Goal: Task Accomplishment & Management: Complete application form

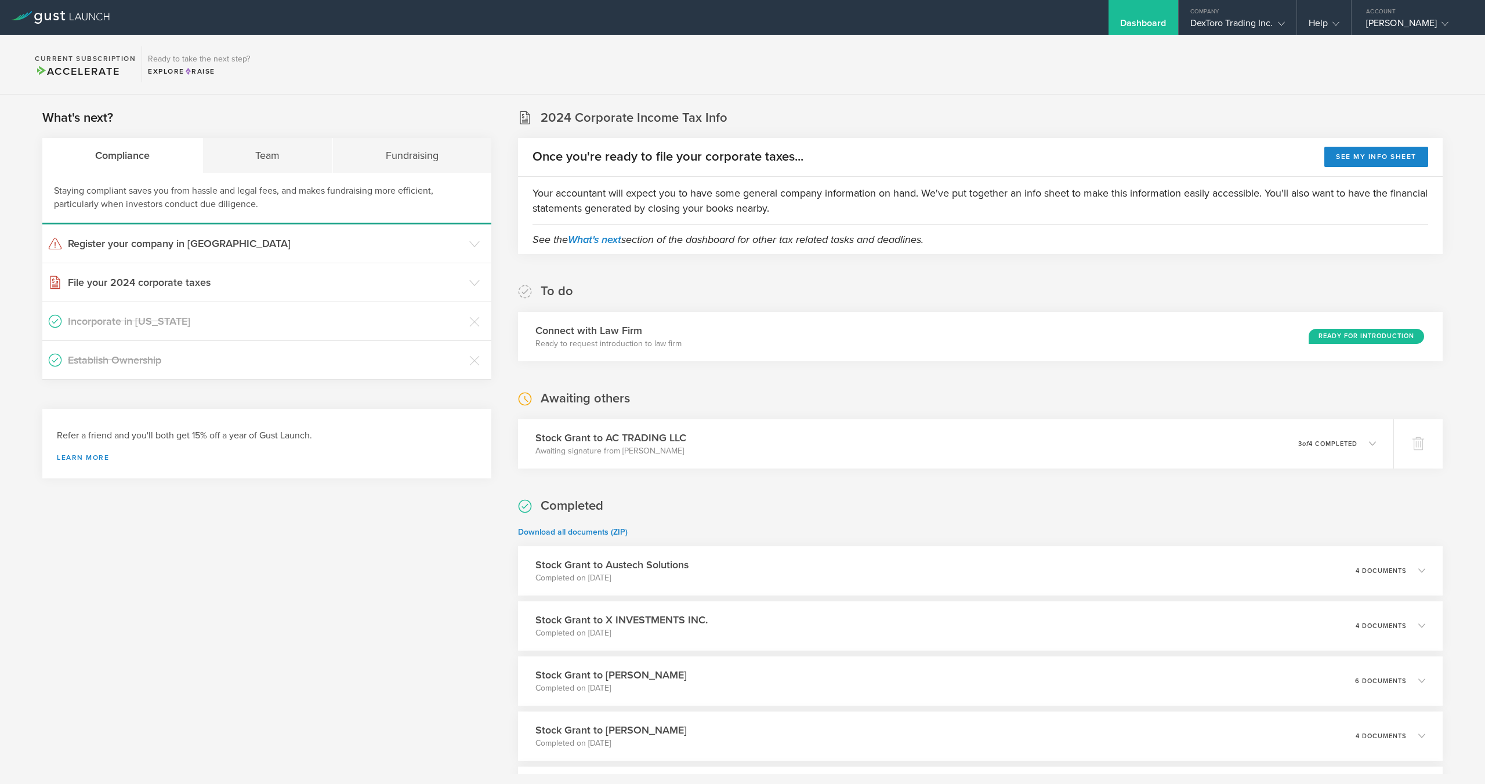
click at [1176, 74] on section "Current Subscription Accelerate Ready to take the next step? Explore Raise" at bounding box center [742, 65] width 1485 height 60
click at [972, 437] on div "Stock Grant to AC TRADING LLC Awaiting signature from Amir Chaluts 0 undelivera…" at bounding box center [955, 444] width 893 height 50
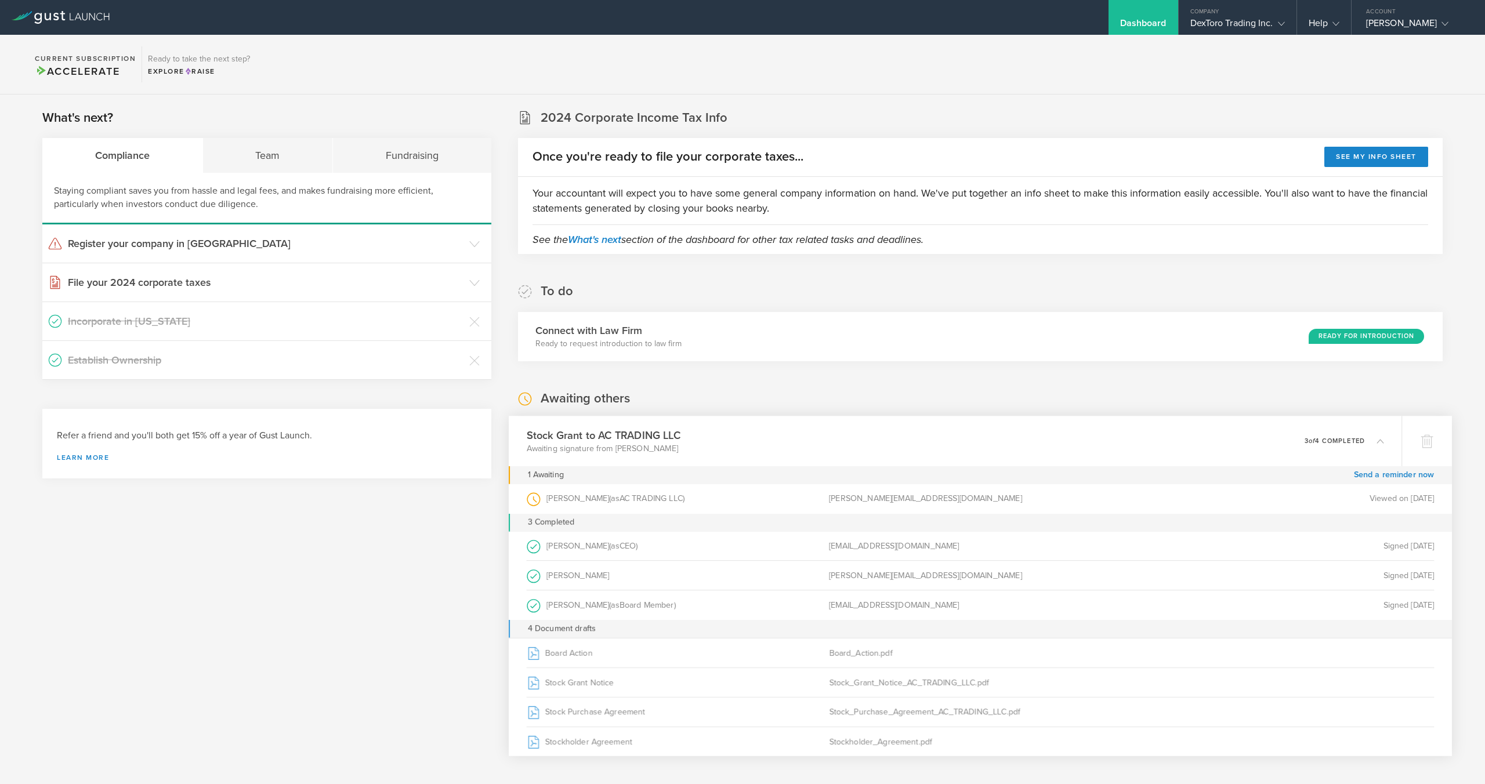
click at [971, 437] on div "Stock Grant to AC TRADING LLC Awaiting signature from Amir Chaluts 0 undelivera…" at bounding box center [955, 441] width 893 height 50
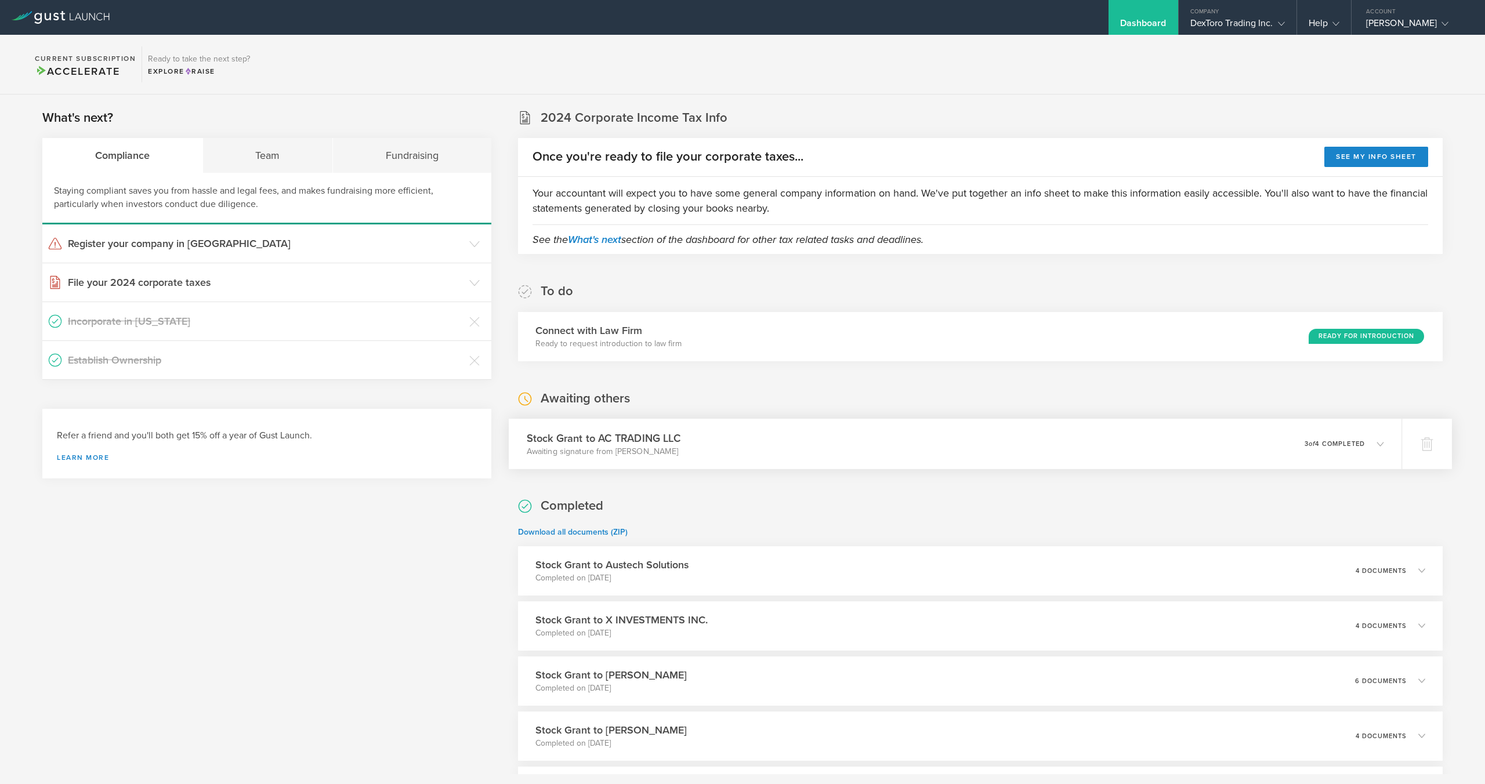
click at [971, 437] on div "Stock Grant to AC TRADING LLC Awaiting signature from Amir Chaluts 0 undelivera…" at bounding box center [955, 444] width 893 height 50
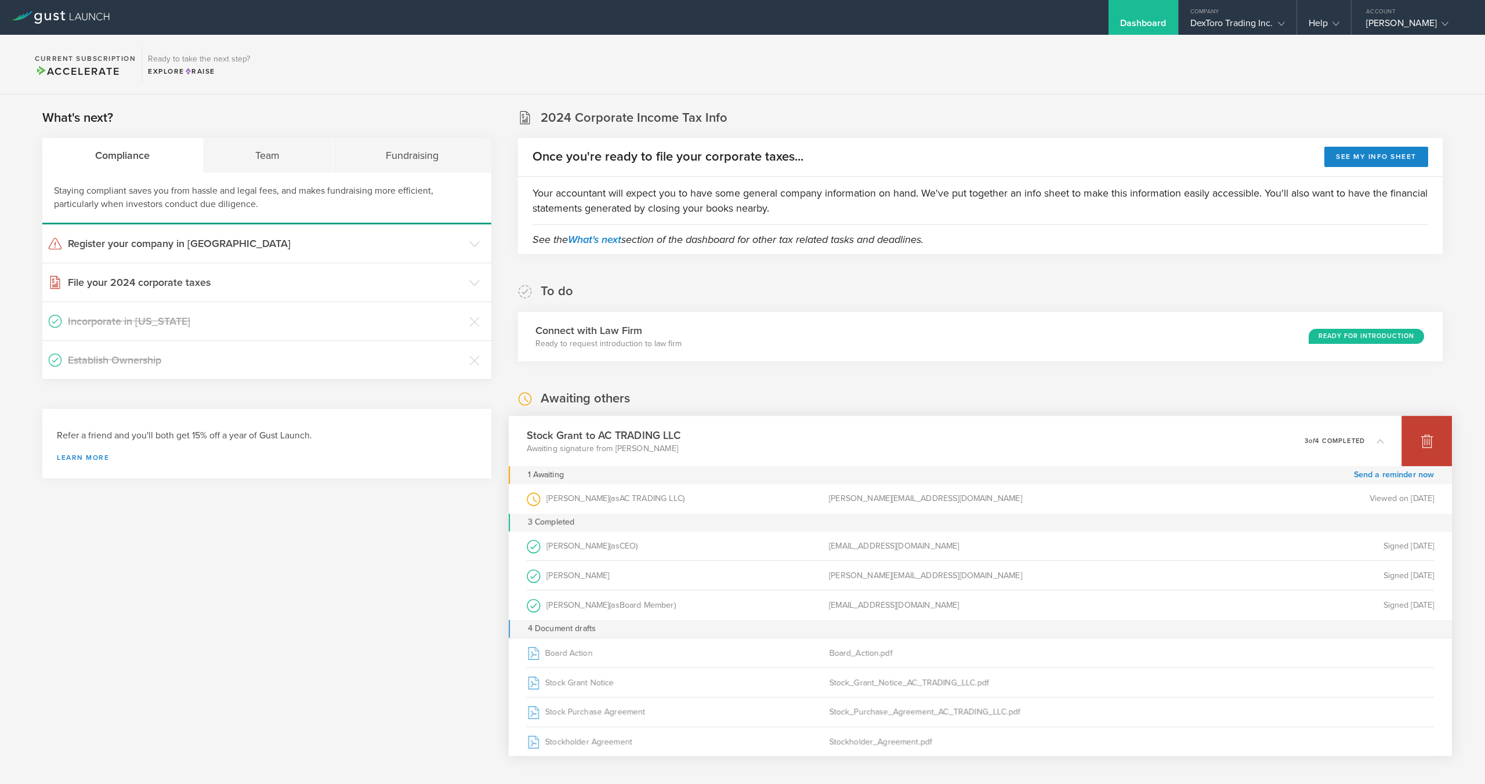
click at [1418, 438] on div at bounding box center [1426, 441] width 50 height 50
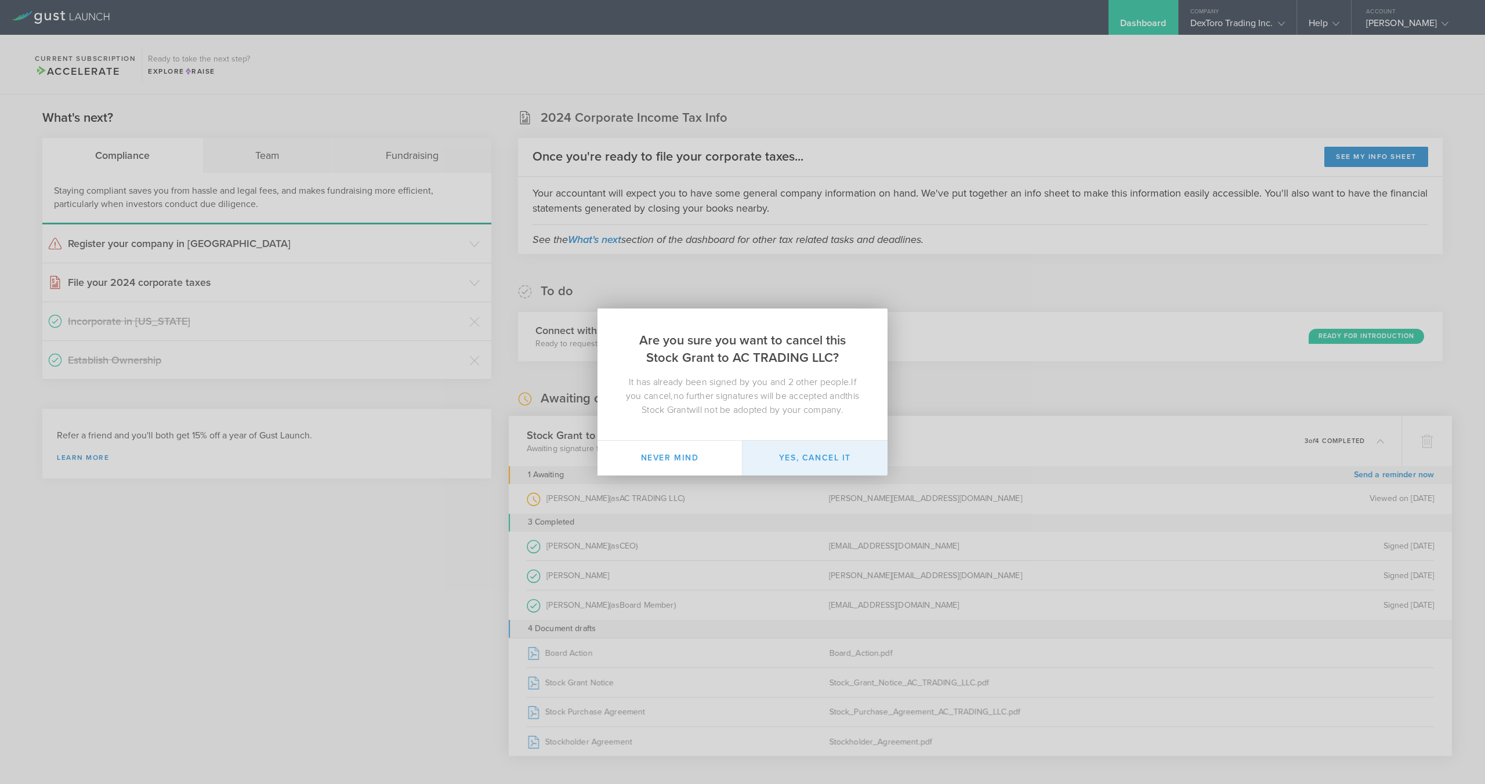
click at [843, 464] on button "Yes, cancel it" at bounding box center [814, 458] width 145 height 35
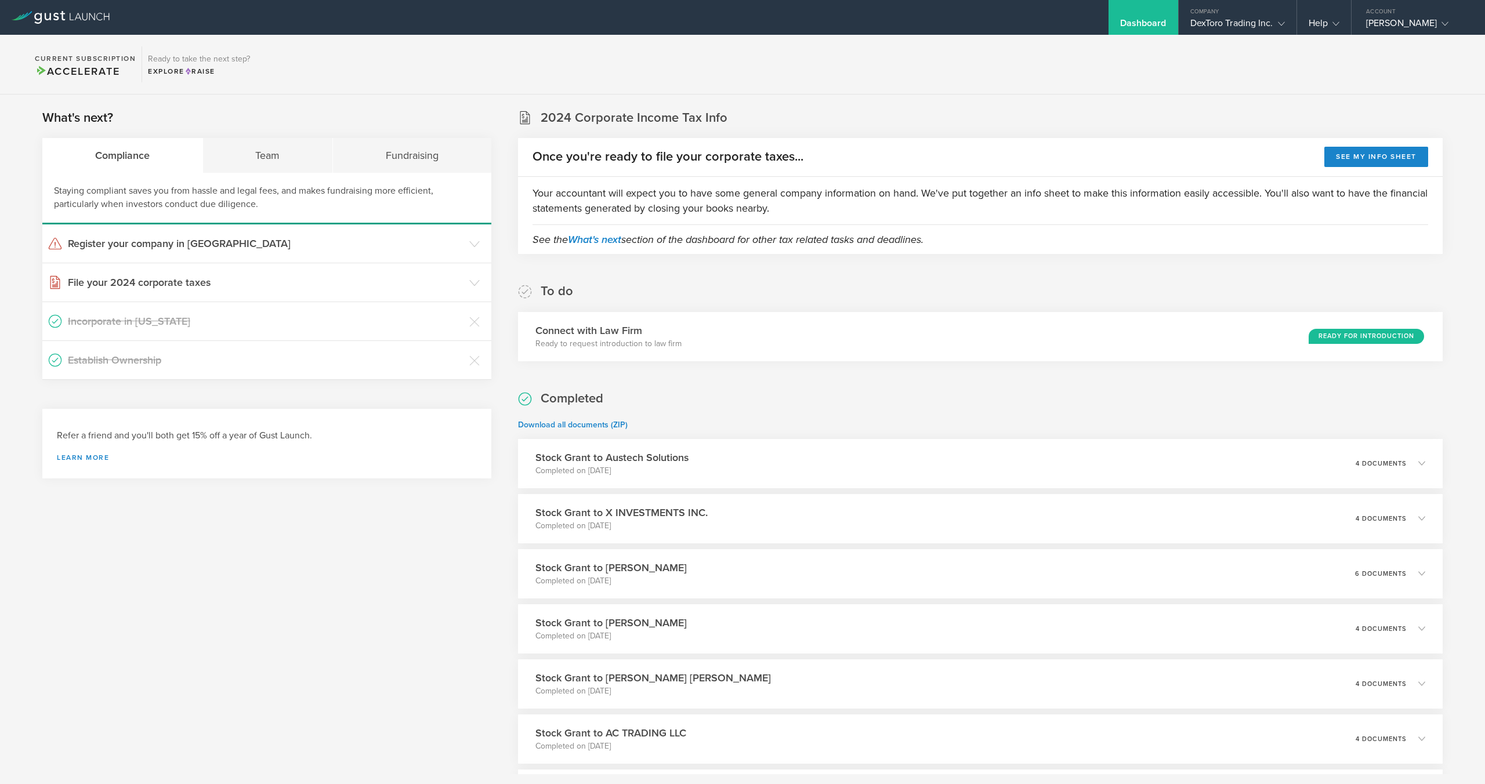
click at [1145, 26] on div "Dashboard" at bounding box center [1143, 25] width 46 height 17
click at [1126, 71] on section "Current Subscription Accelerate Ready to take the next step? Explore Raise" at bounding box center [742, 65] width 1485 height 60
click at [1216, 33] on div "DexToro Trading Inc." at bounding box center [1237, 25] width 95 height 17
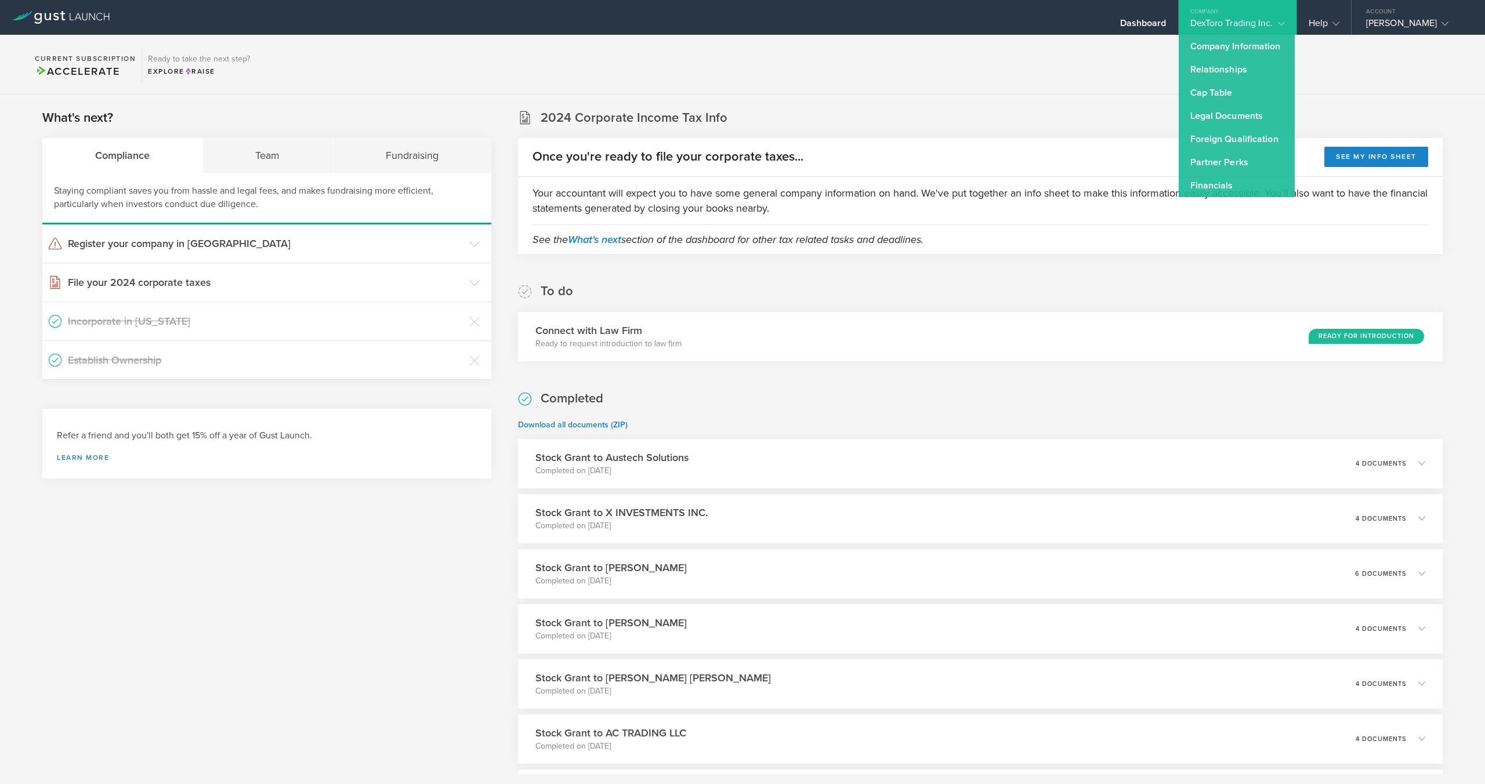
drag, startPoint x: 981, startPoint y: 75, endPoint x: 1091, endPoint y: 195, distance: 163.4
click at [981, 75] on section "Current Subscription Accelerate Ready to take the next step? Explore Raise" at bounding box center [742, 65] width 1485 height 60
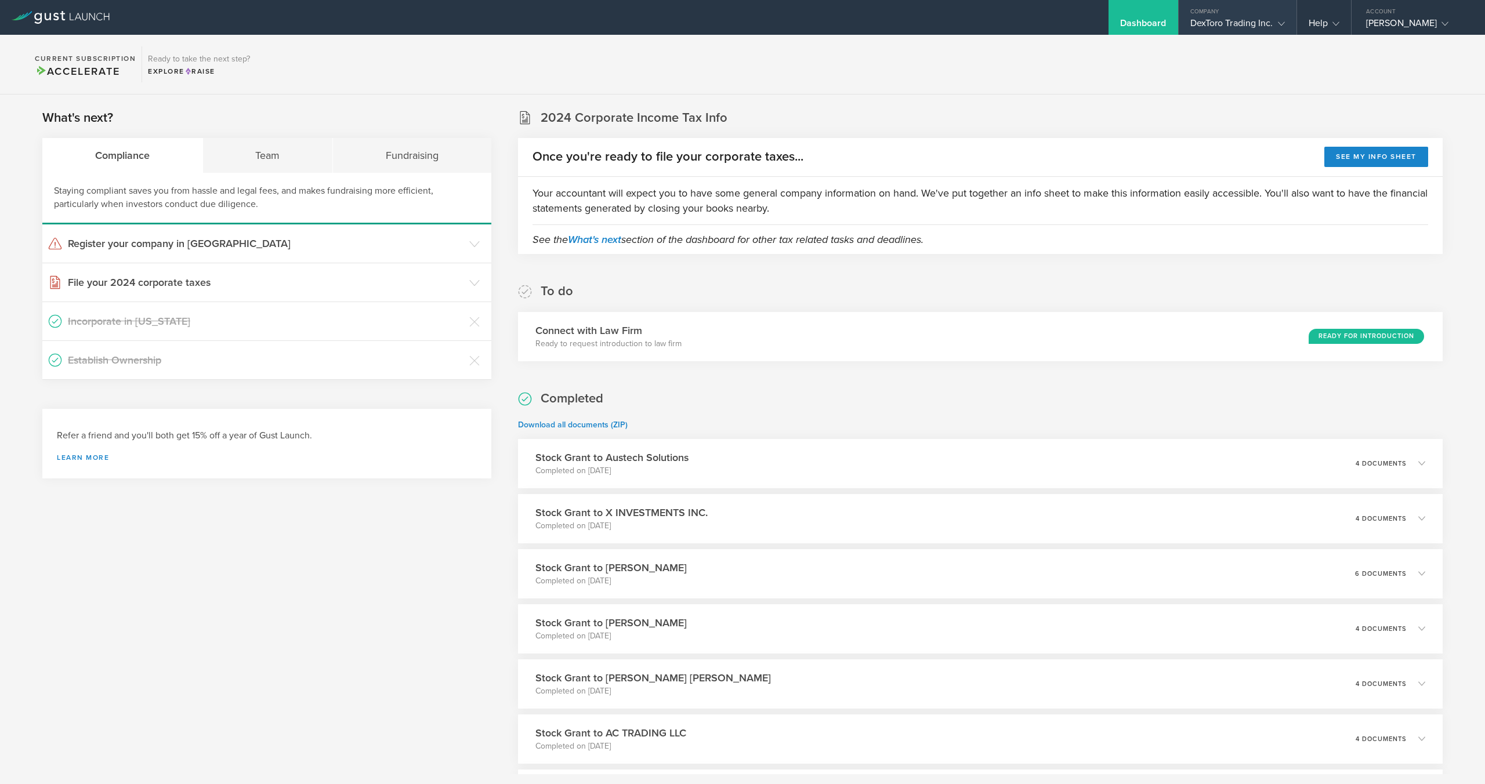
click at [1238, 26] on div "DexToro Trading Inc." at bounding box center [1237, 25] width 95 height 17
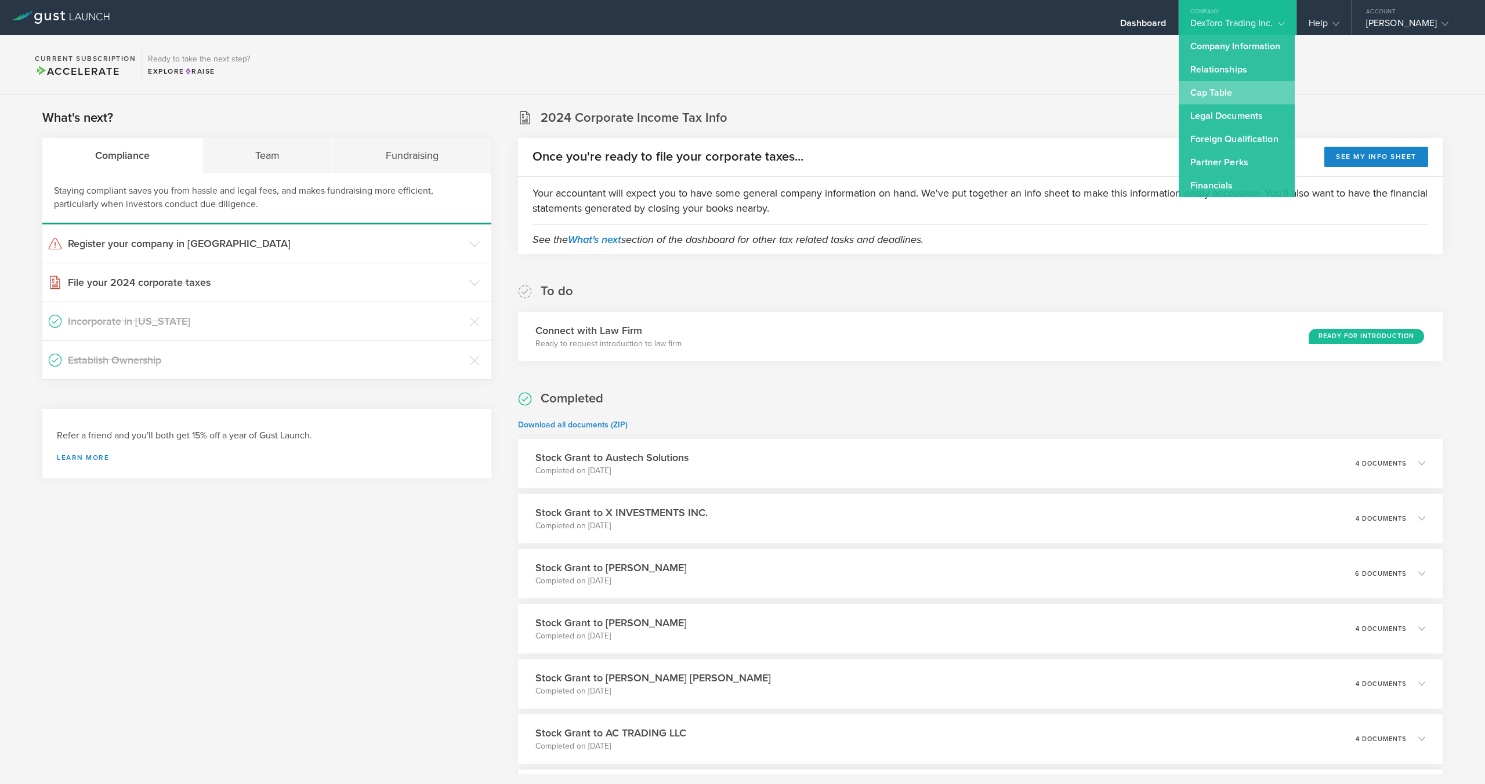
click at [1231, 96] on link "Cap Table" at bounding box center [1237, 92] width 116 height 23
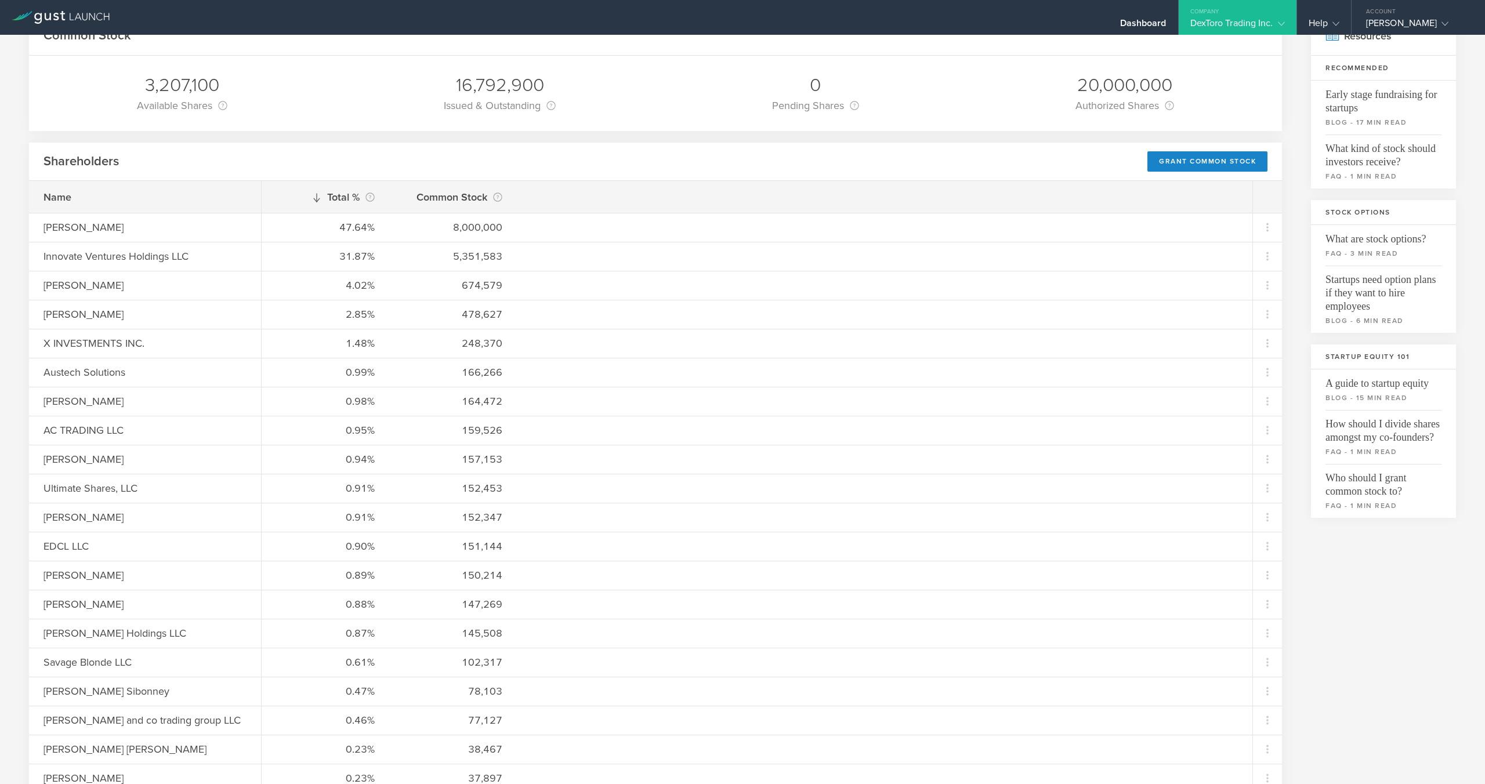
scroll to position [77, 0]
click at [1186, 166] on div "Grant Common Stock" at bounding box center [1207, 161] width 120 height 20
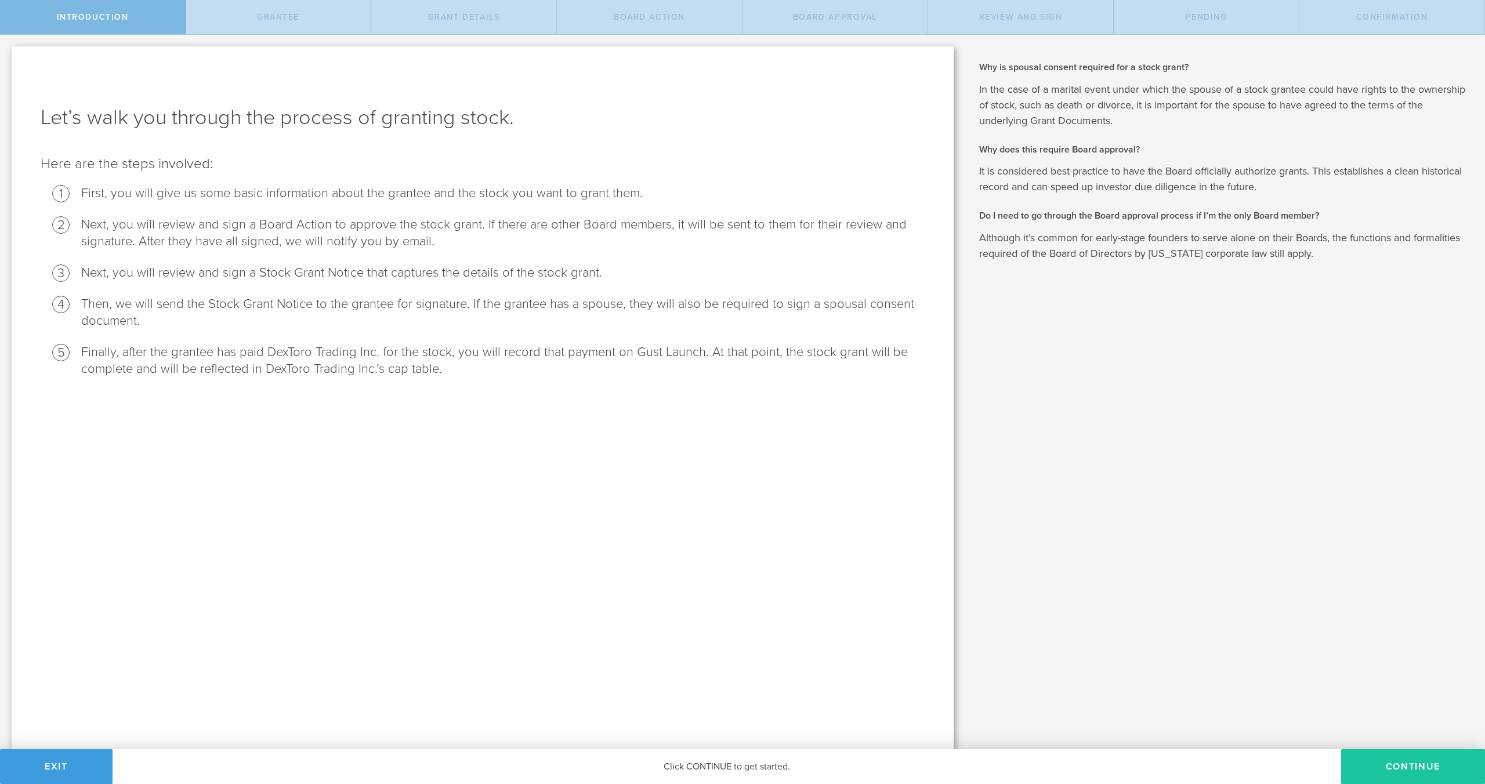
click at [1393, 759] on button "Continue" at bounding box center [1413, 766] width 144 height 35
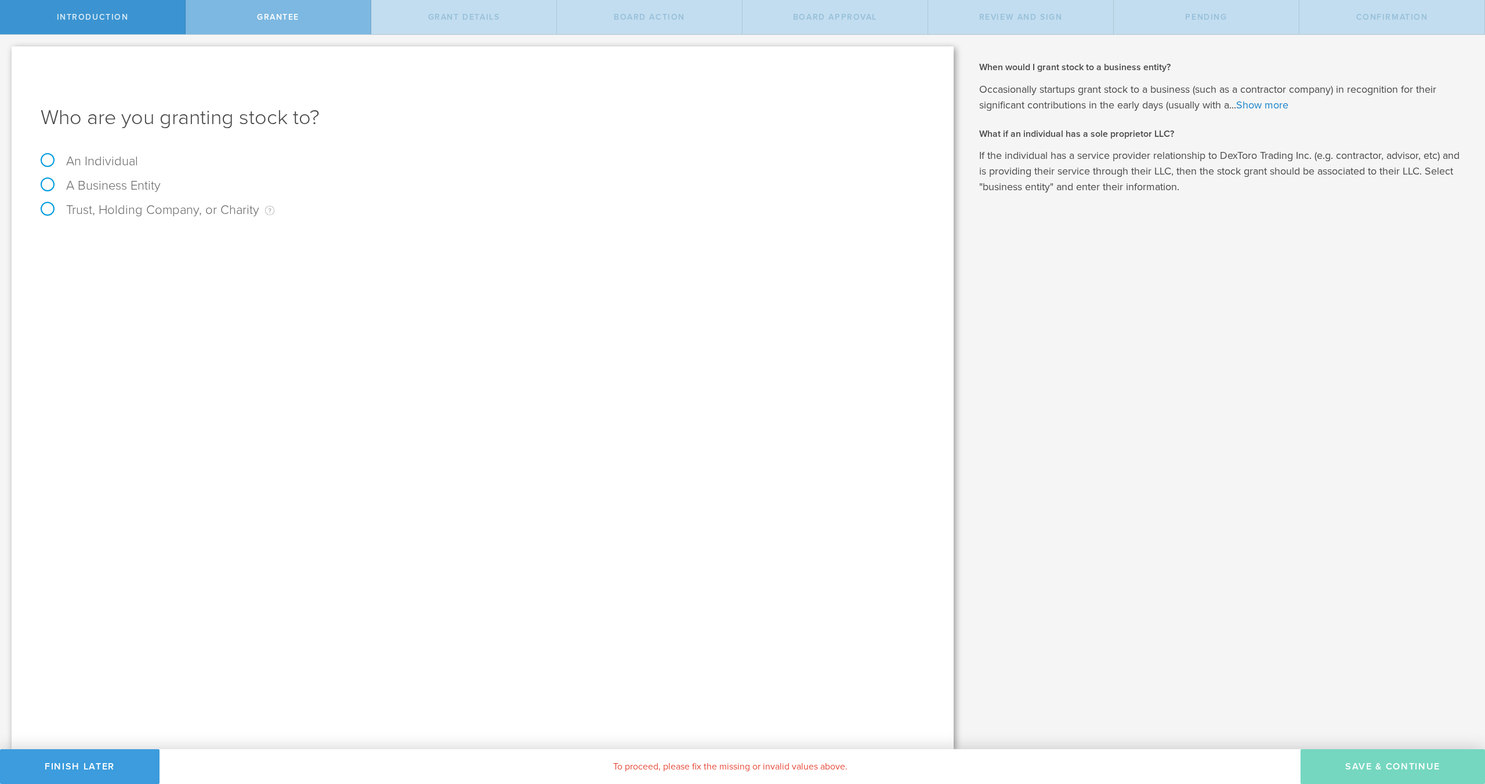
click at [103, 183] on label "A Business Entity" at bounding box center [101, 185] width 120 height 15
click at [8, 53] on input "A Business Entity" at bounding box center [4, 44] width 8 height 19
radio input "true"
click at [179, 237] on input "text" at bounding box center [526, 242] width 797 height 17
click at [176, 244] on input "text" at bounding box center [526, 242] width 797 height 17
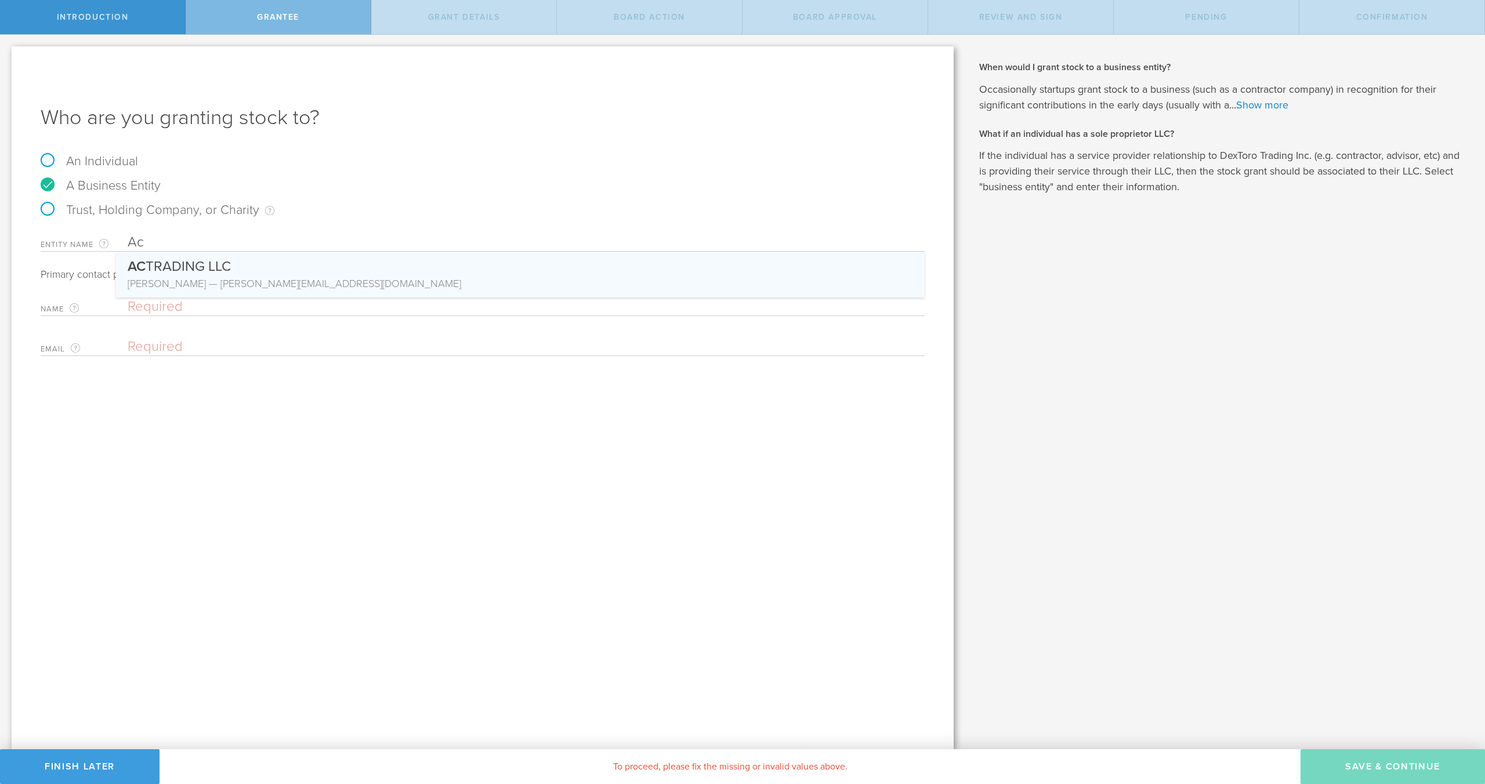
click at [175, 274] on div "AC TRADING LLC" at bounding box center [520, 264] width 785 height 24
type input "AC TRADING LLC"
type input "Amir Chaluts"
type input "stephane@sh-nyc.com"
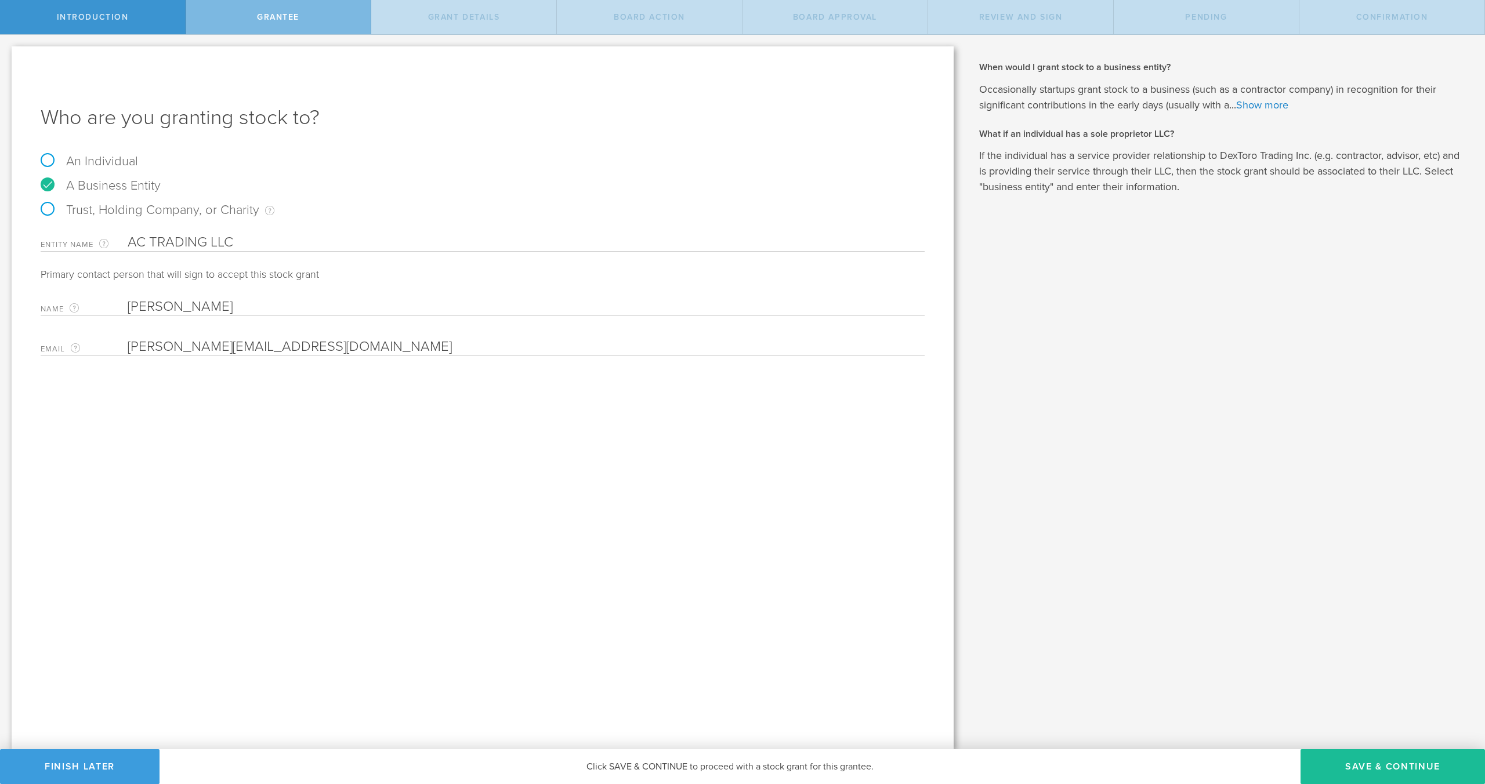
click at [284, 349] on input "stephane@sh-nyc.com" at bounding box center [523, 346] width 791 height 17
click at [284, 349] on input "[PERSON_NAME][EMAIL_ADDRESS][DOMAIN_NAME]" at bounding box center [523, 346] width 791 height 17
click at [283, 349] on input "stephane@sh-nyc.com" at bounding box center [523, 346] width 791 height 17
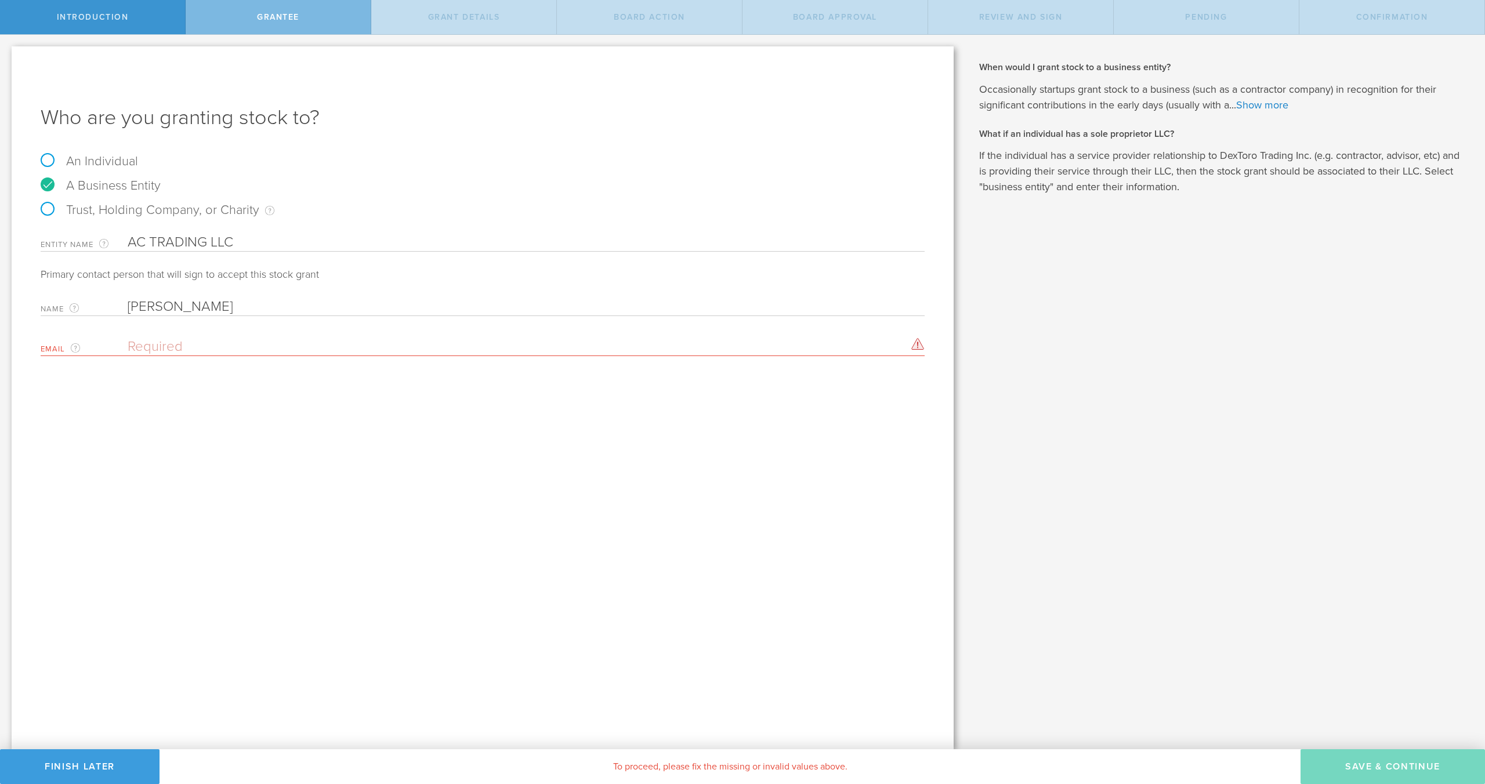
paste input "Amir@sh-nyc.com"
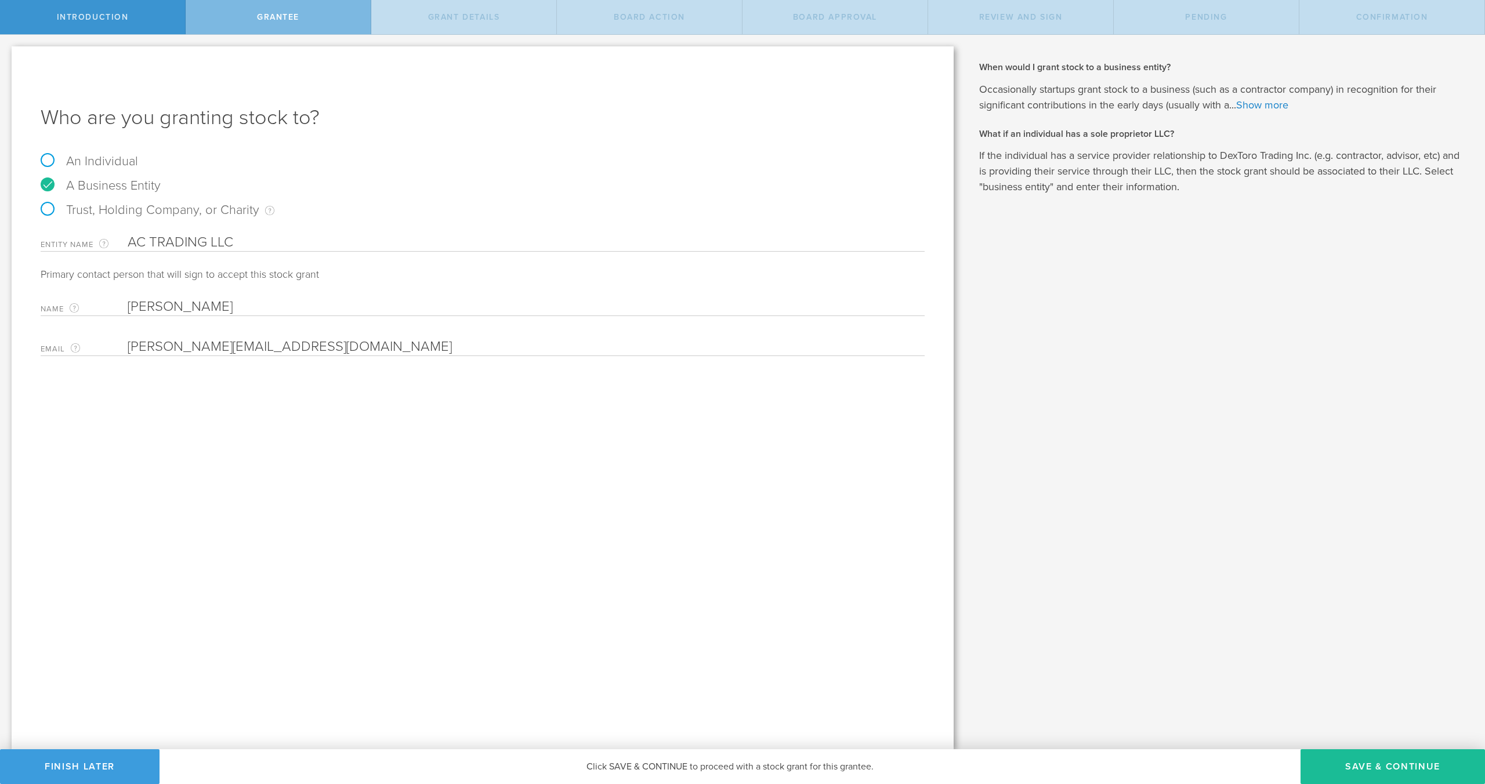
type input "Amir@sh-nyc.com"
click at [143, 395] on div "Who are you granting stock to? An Individual A Business Entity Trust, Holding C…" at bounding box center [483, 397] width 942 height 703
click at [1409, 757] on button "Save & Continue" at bounding box center [1392, 766] width 184 height 35
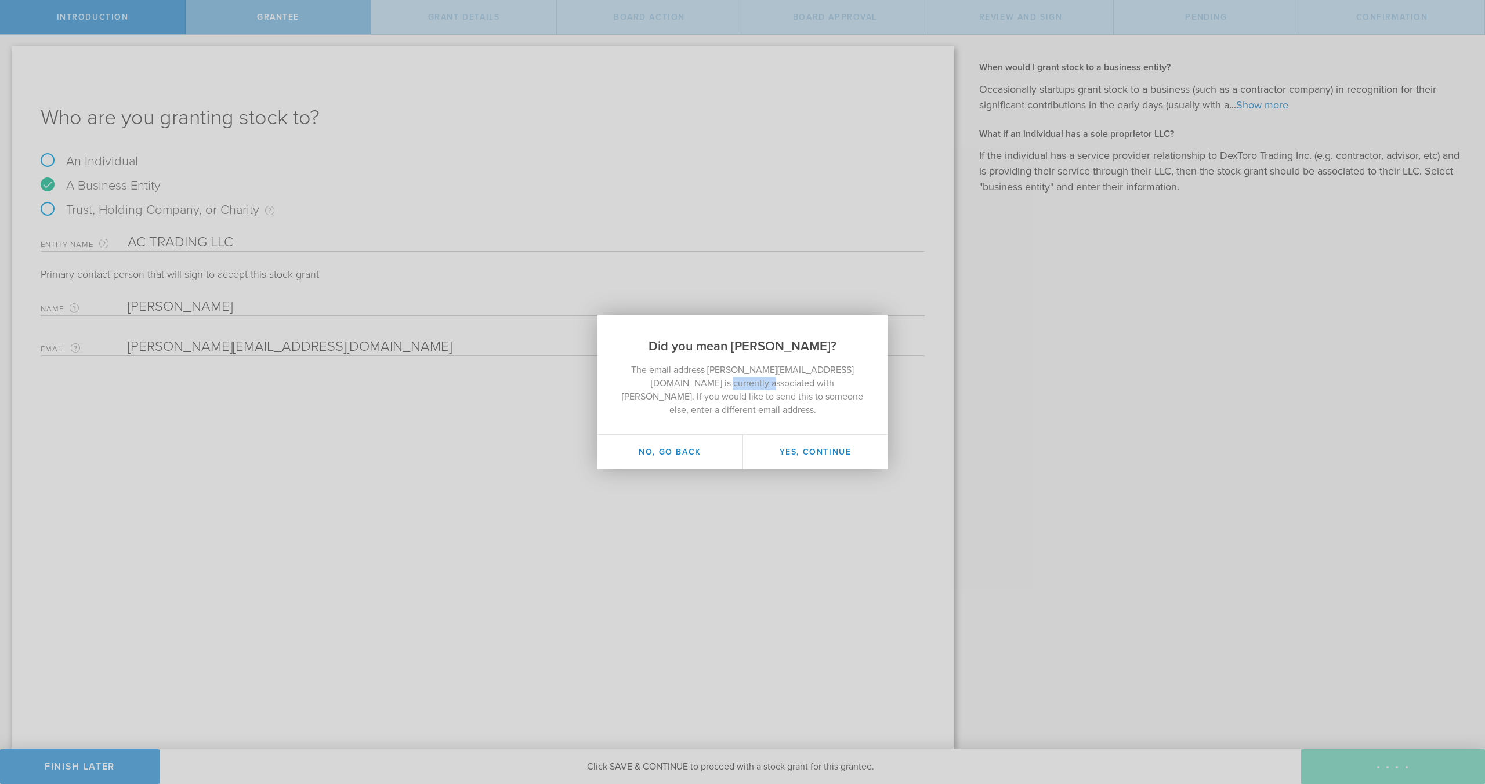
drag, startPoint x: 645, startPoint y: 390, endPoint x: 687, endPoint y: 389, distance: 41.8
click at [688, 389] on p "The email address Amir@sh-nyc.com is currently associated with Amir halutz. If …" at bounding box center [743, 390] width 244 height 53
copy p "Amir halutz"
click at [677, 389] on p "The email address Amir@sh-nyc.com is currently associated with Amir halutz. If …" at bounding box center [743, 390] width 244 height 53
click at [665, 451] on button "No, go back" at bounding box center [669, 452] width 145 height 34
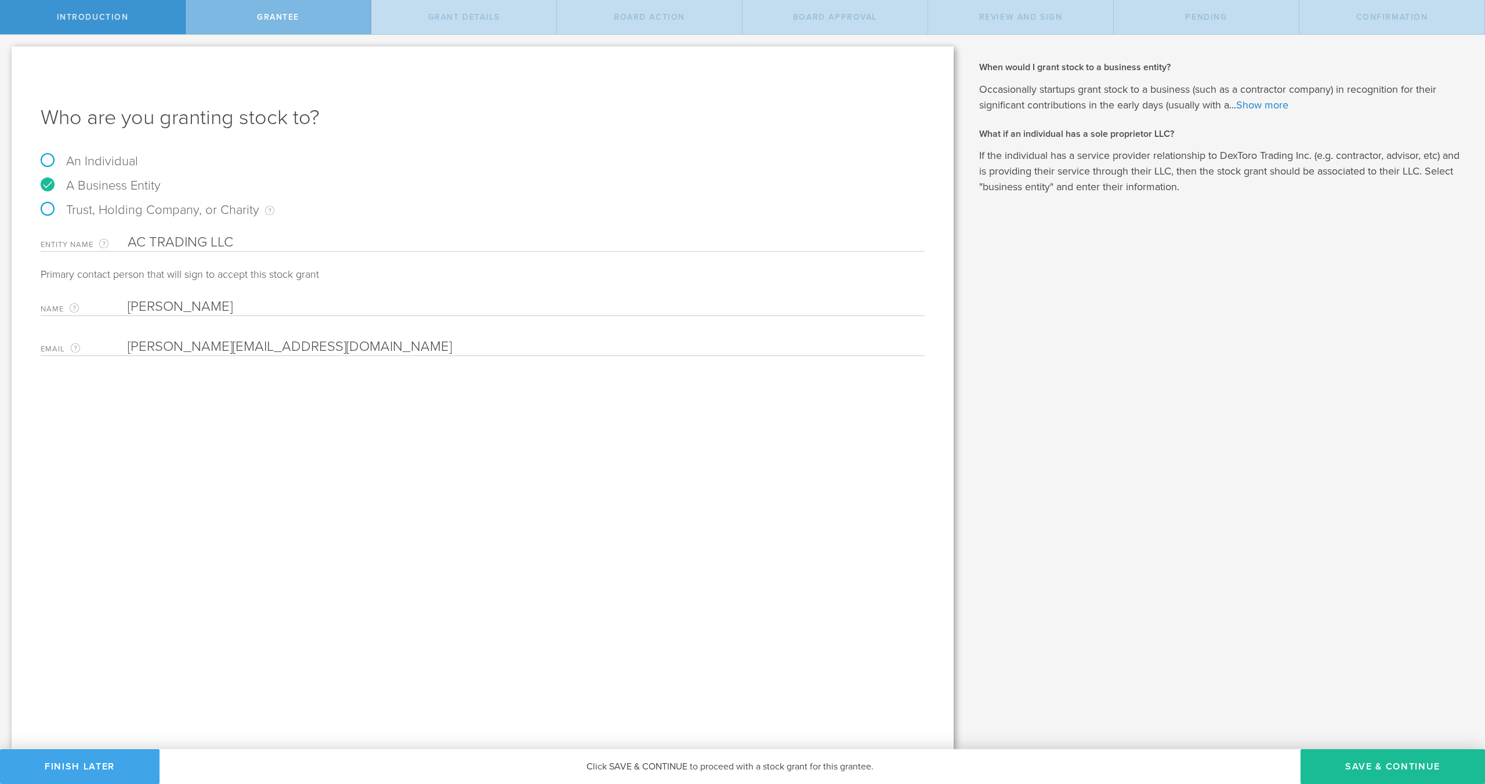
click at [45, 759] on button "Finish Later" at bounding box center [79, 766] width 159 height 35
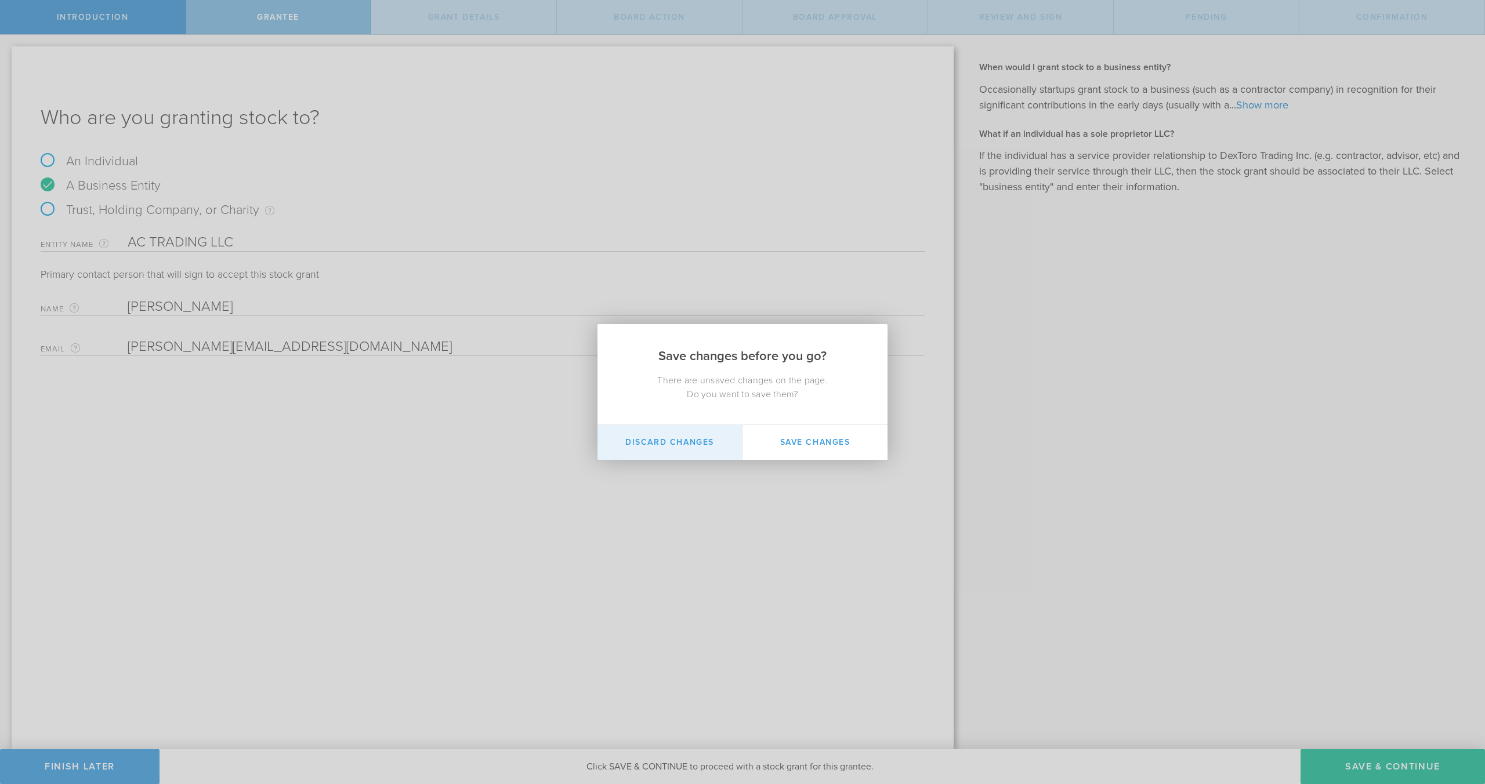
click at [665, 443] on button "Discard Changes" at bounding box center [669, 442] width 145 height 35
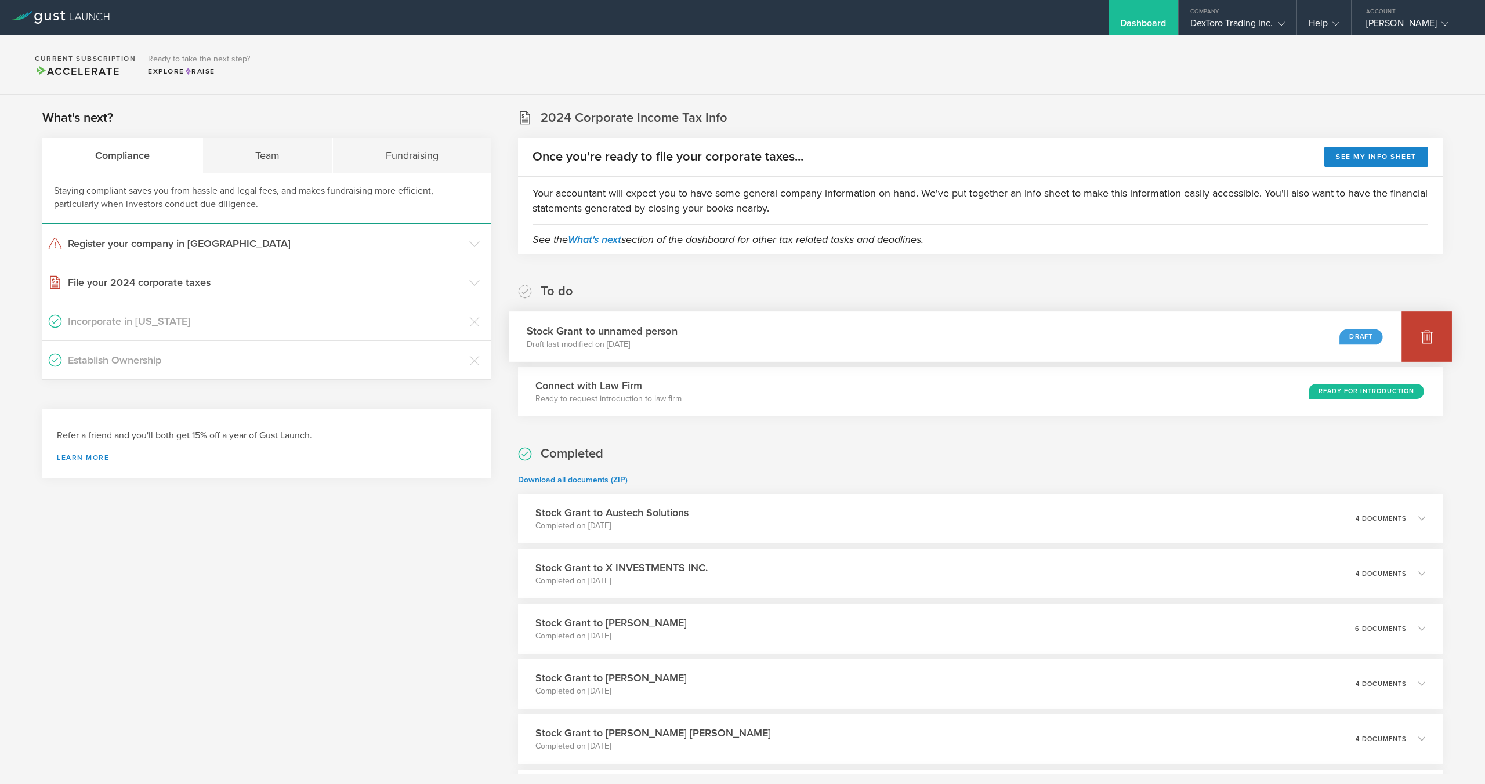
click at [1416, 333] on div at bounding box center [1426, 336] width 50 height 50
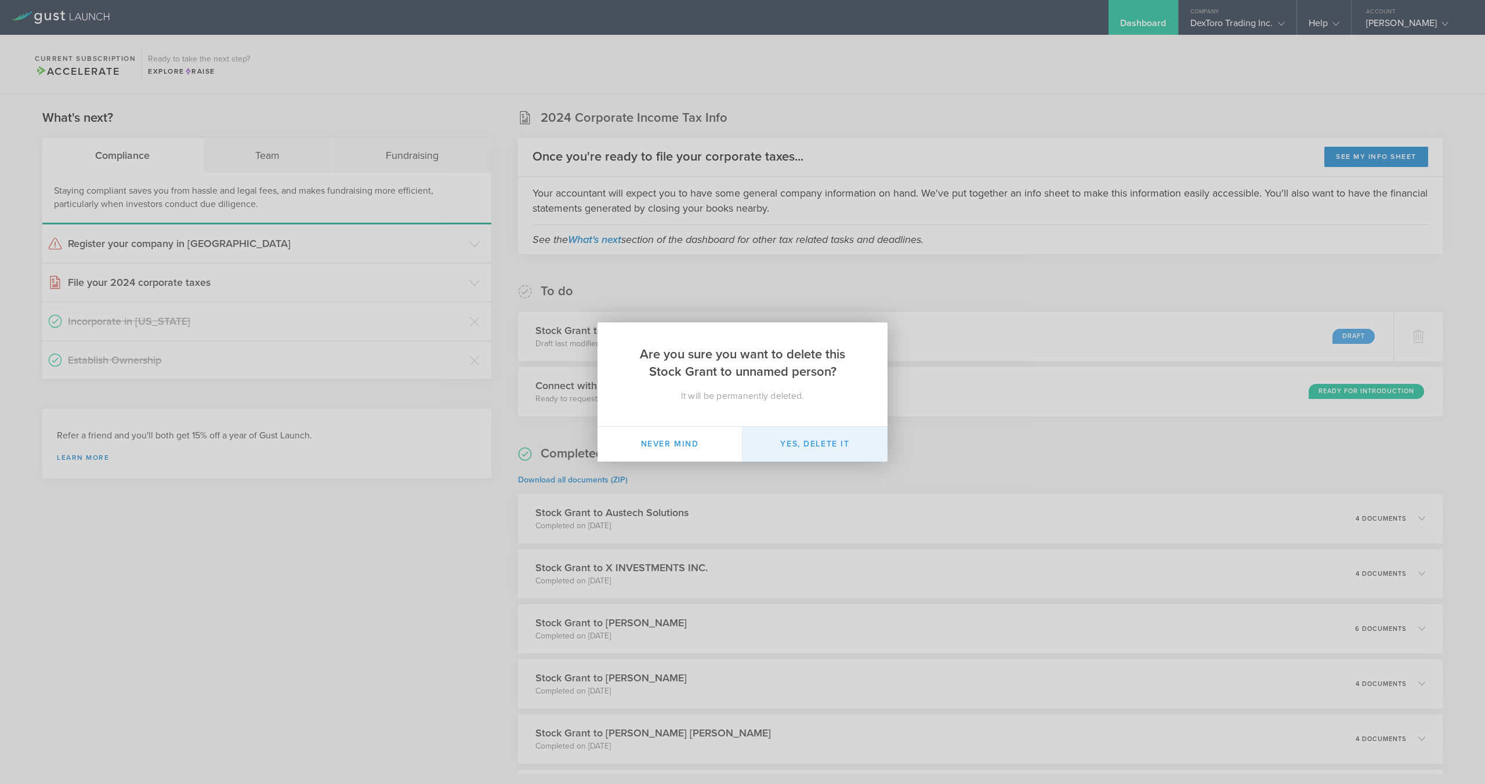
click at [865, 452] on button "Yes, delete it" at bounding box center [814, 444] width 145 height 35
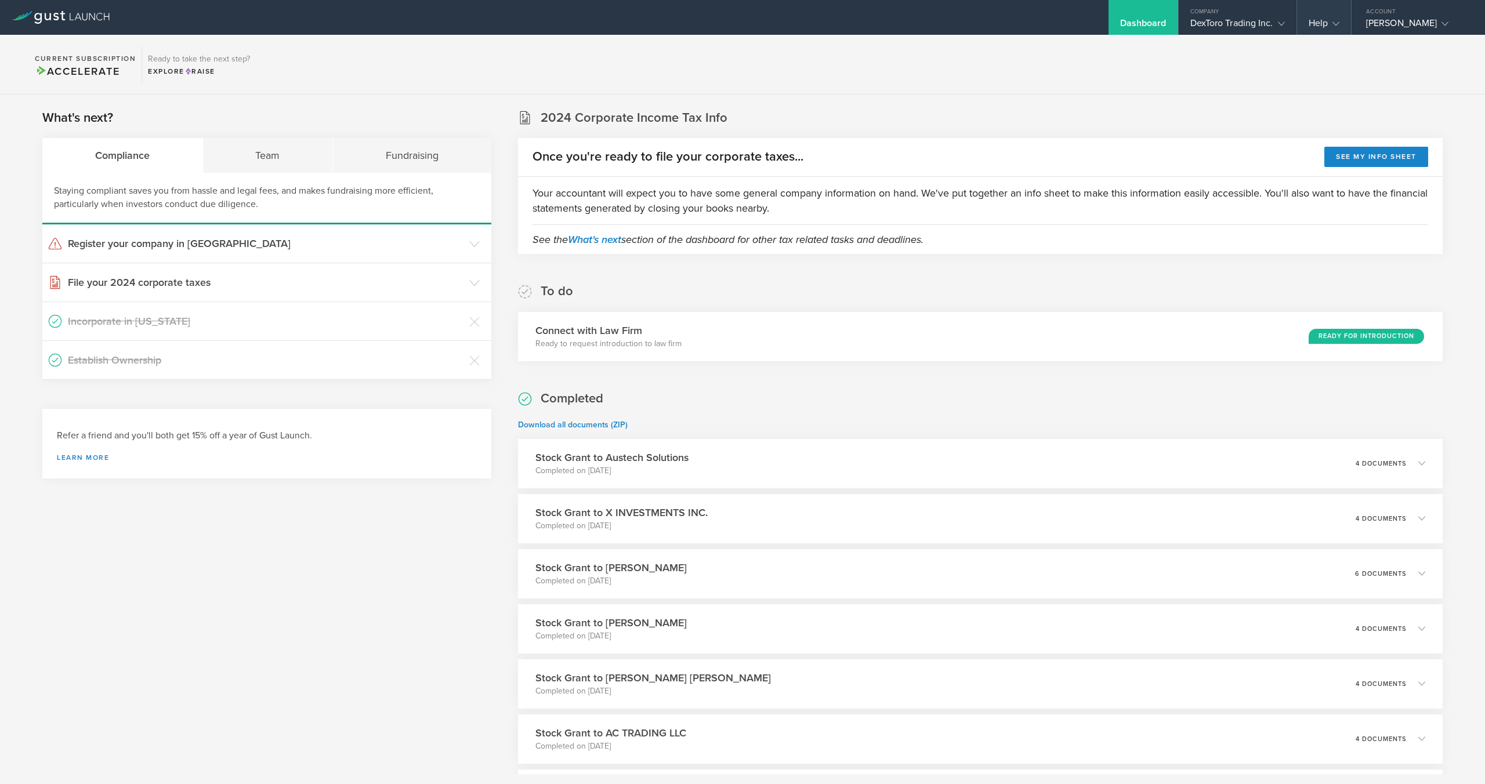
click at [1320, 26] on div "Help" at bounding box center [1323, 25] width 31 height 17
click at [1321, 46] on link "Contact Us" at bounding box center [1355, 46] width 116 height 23
click at [1314, 21] on div "Help" at bounding box center [1323, 25] width 31 height 17
click at [1319, 70] on link "FAQ" at bounding box center [1355, 69] width 116 height 23
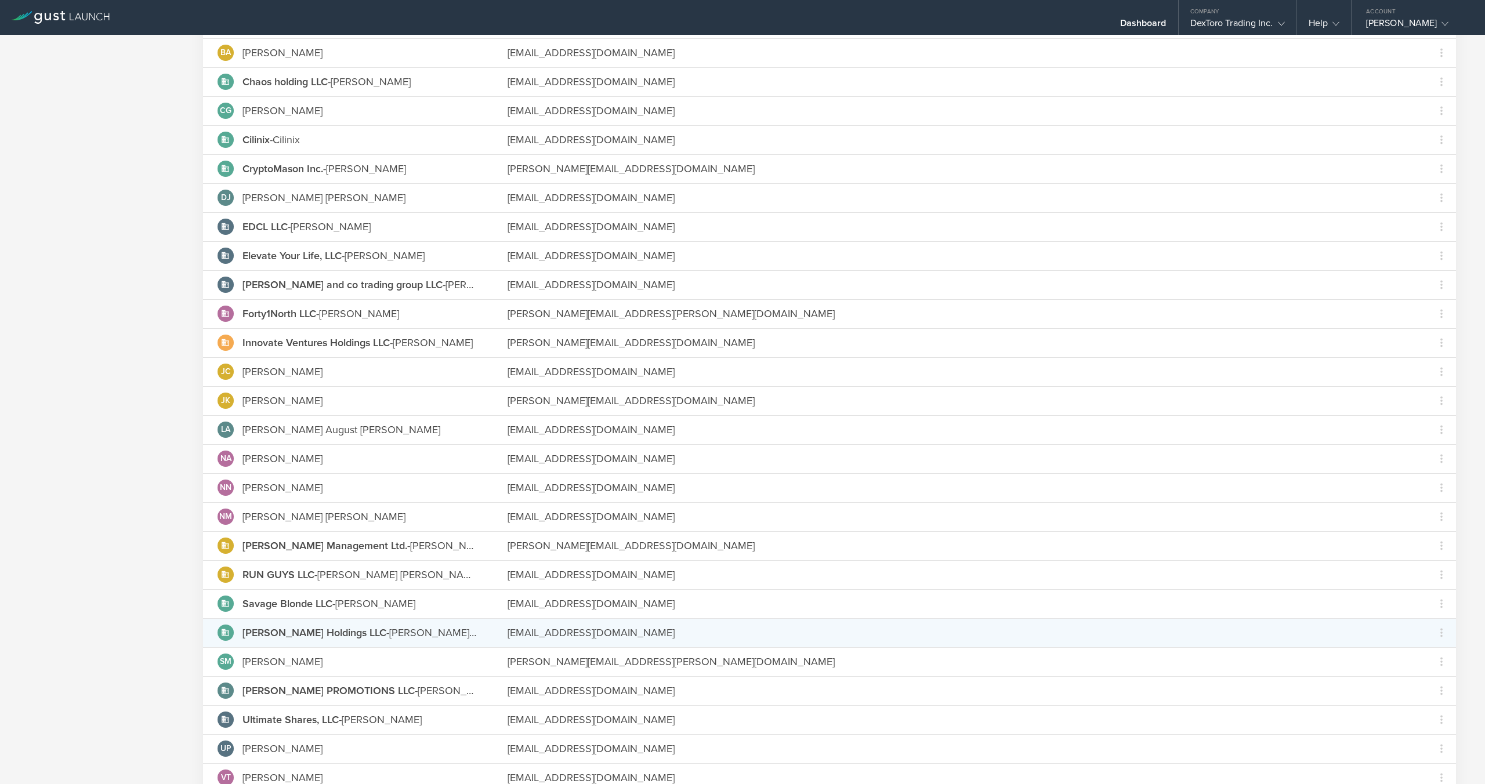
scroll to position [434, 0]
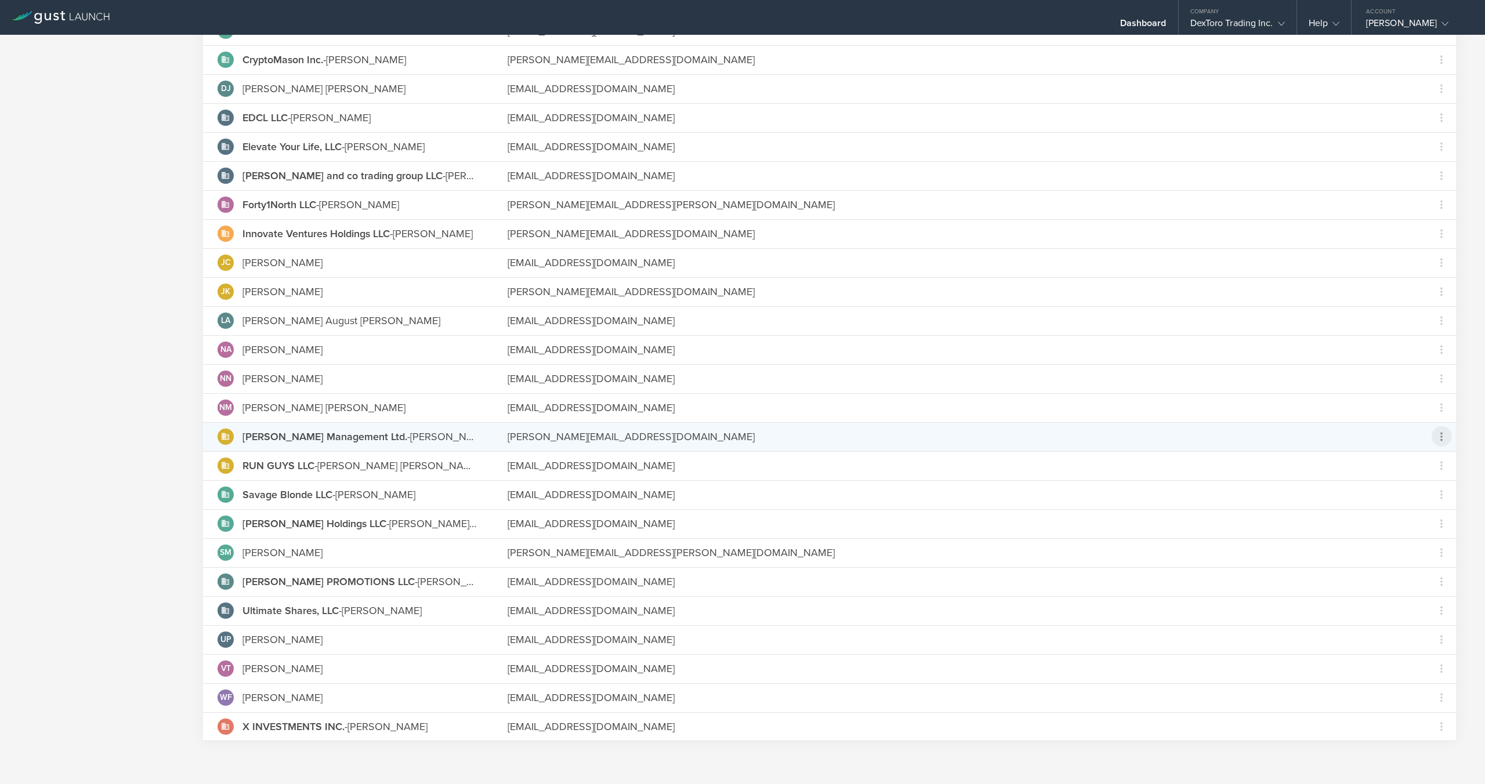
click at [1438, 442] on icon at bounding box center [1441, 437] width 14 height 14
click at [67, 389] on md-backdrop at bounding box center [742, 392] width 1485 height 784
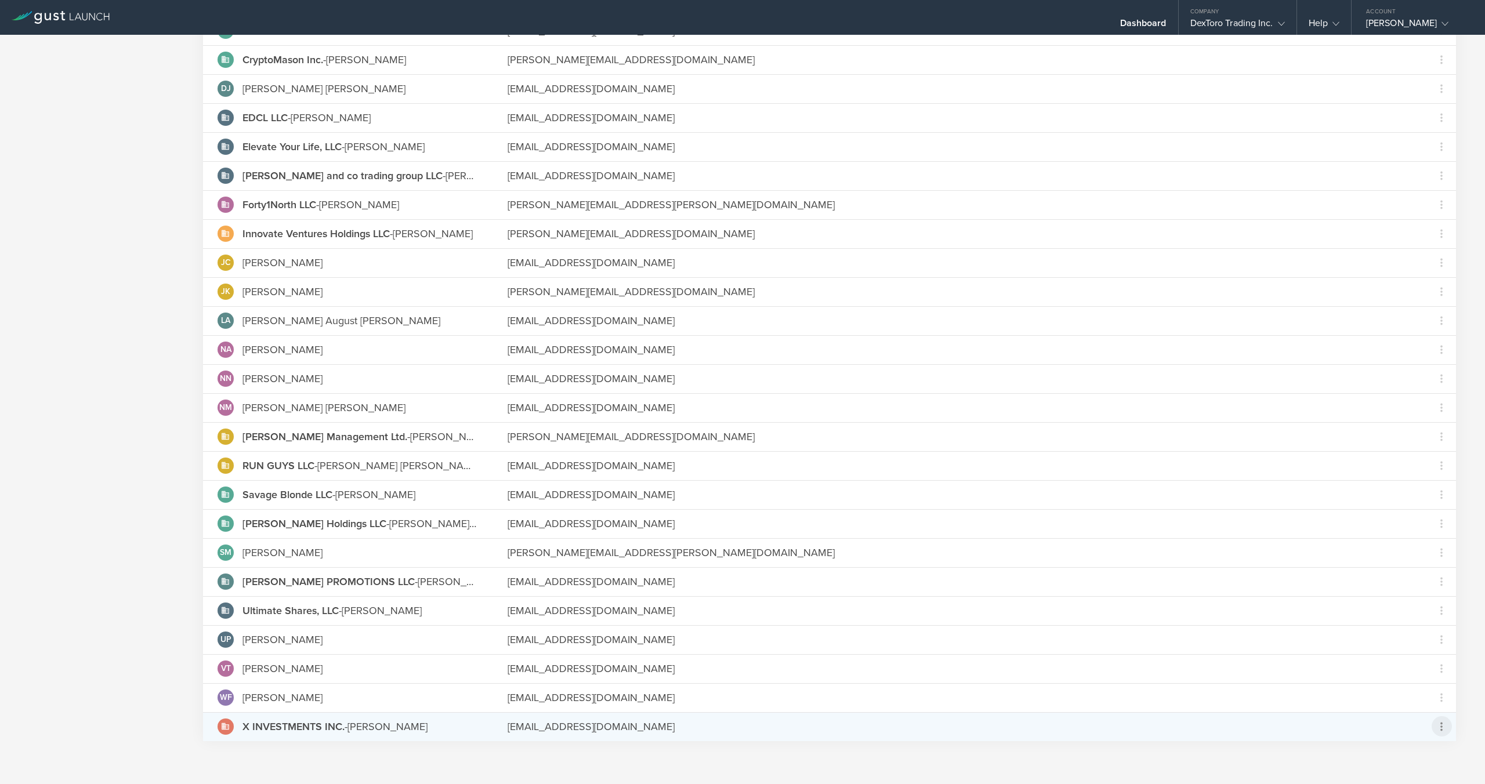
click at [1448, 724] on icon at bounding box center [1441, 726] width 20 height 20
click at [1389, 759] on div "Grant Common Stock" at bounding box center [1405, 756] width 88 height 13
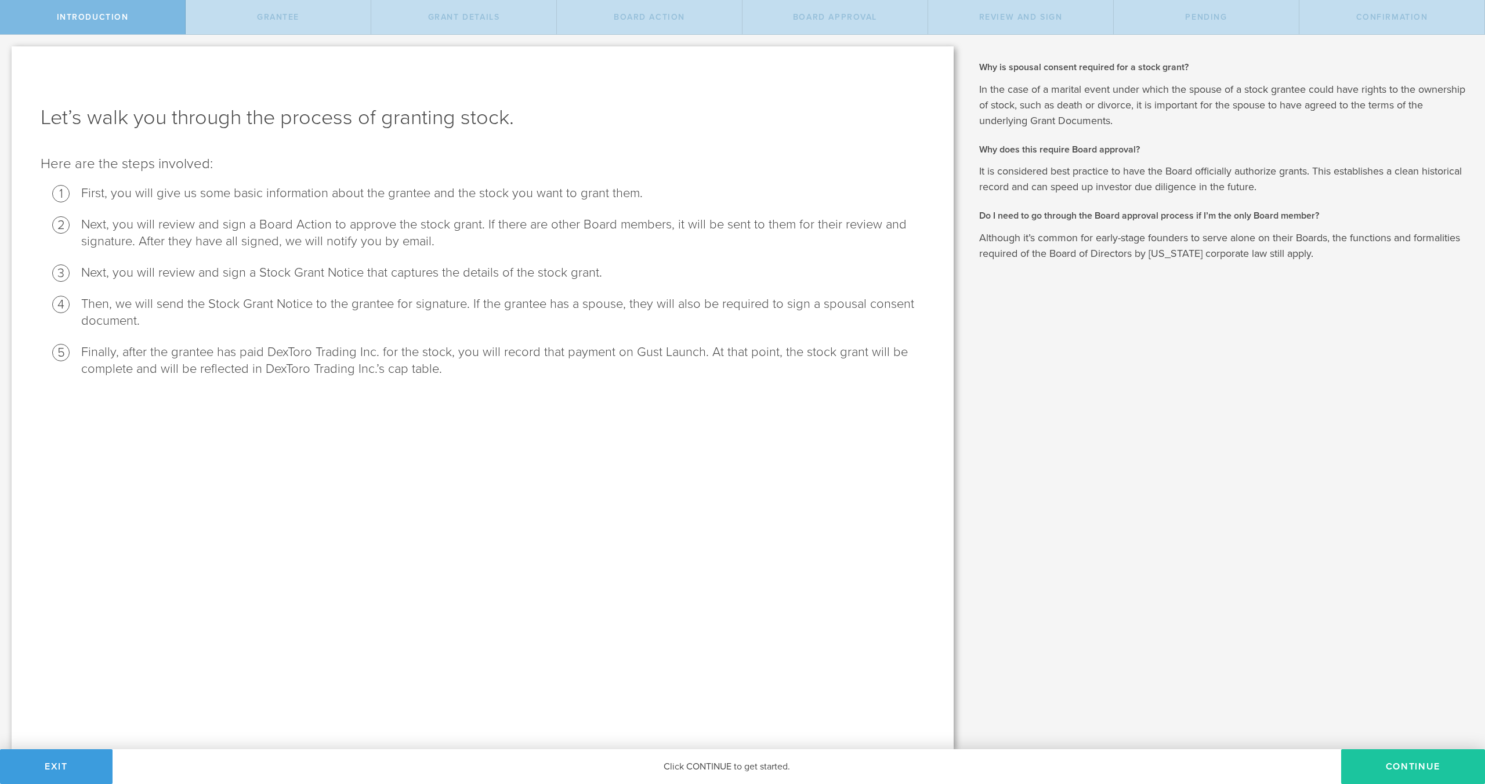
click at [1369, 772] on button "Continue" at bounding box center [1413, 766] width 144 height 35
radio input "true"
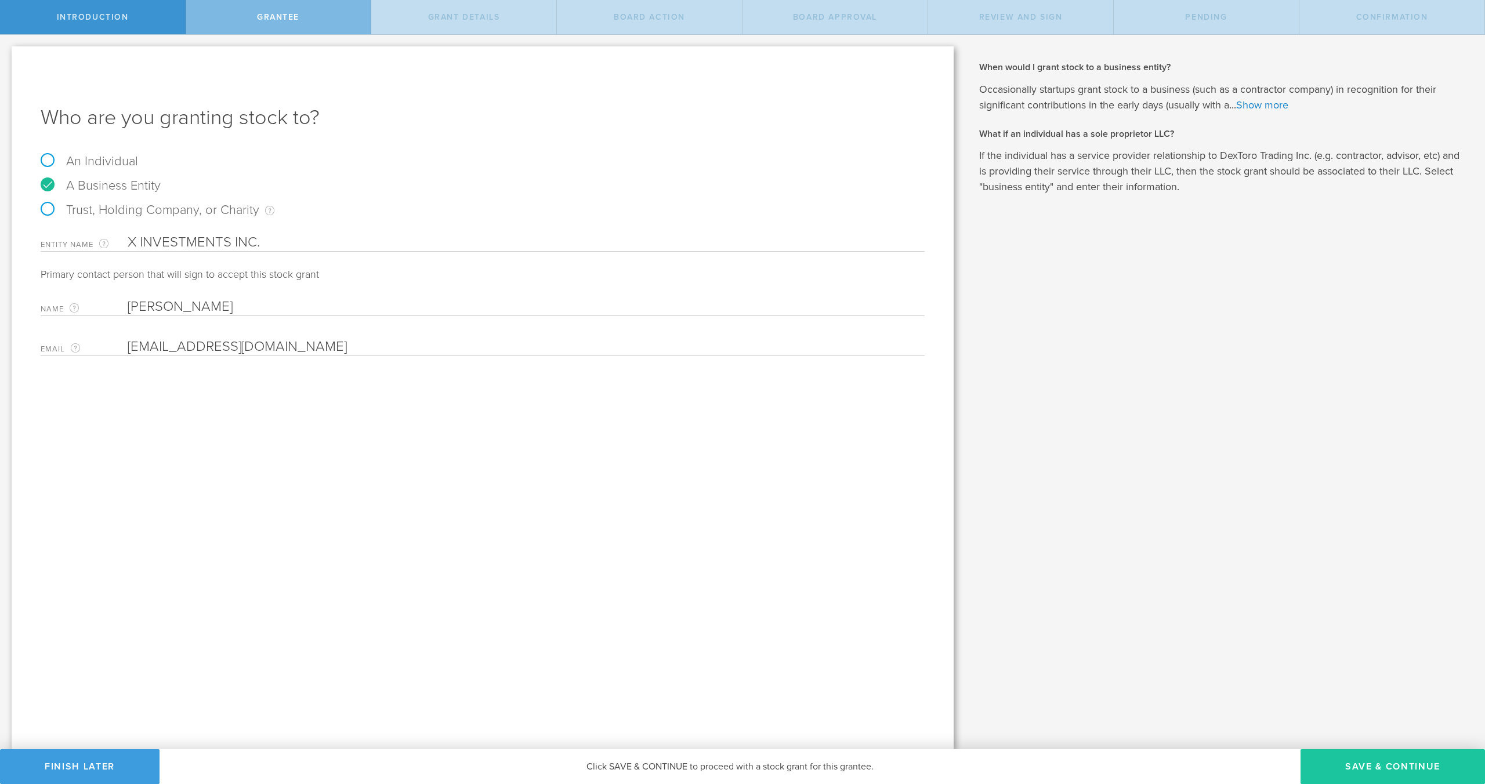
click at [1318, 763] on button "Save & Continue" at bounding box center [1392, 766] width 184 height 35
type input "48"
type input "12"
select select "none"
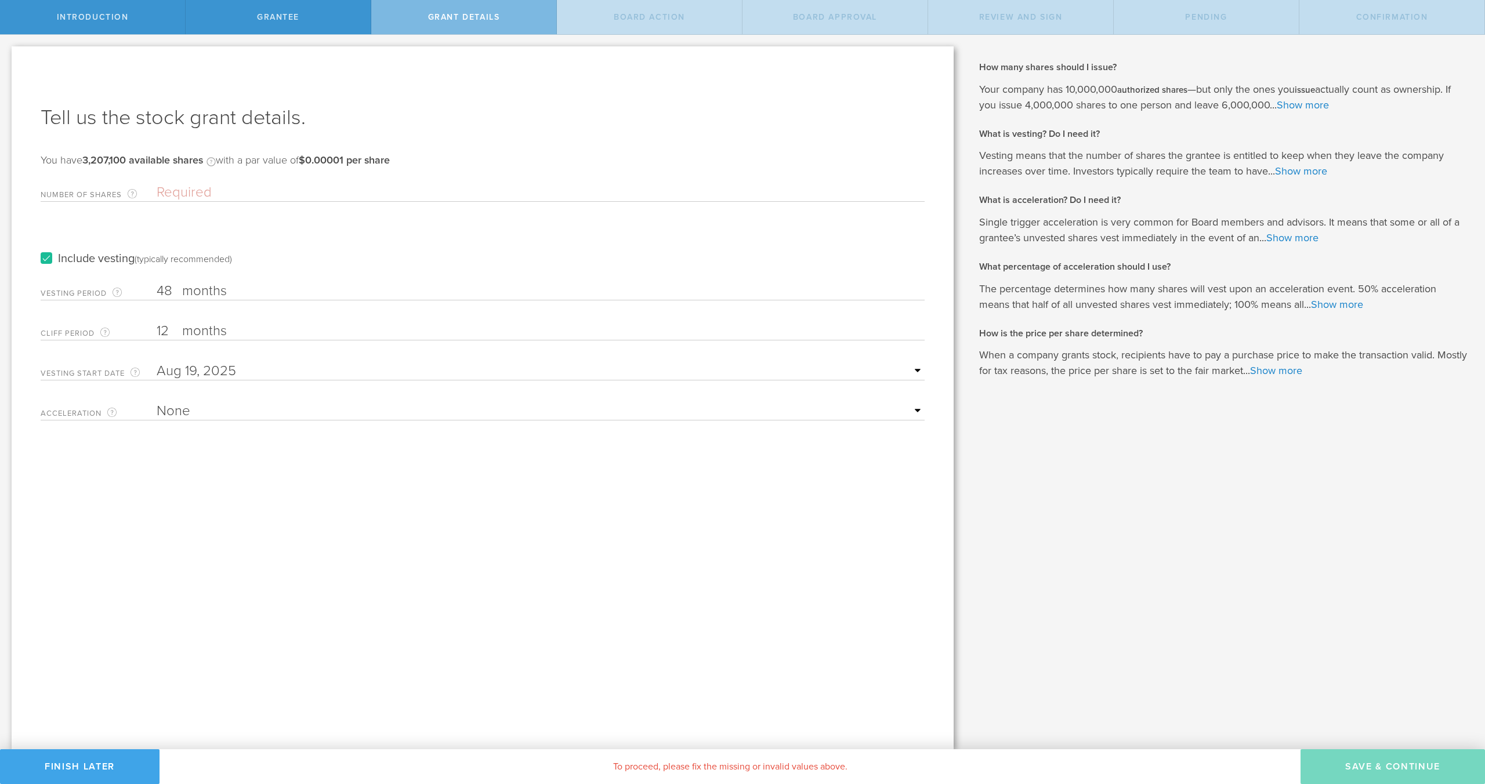
click at [107, 764] on button "Finish Later" at bounding box center [79, 766] width 159 height 35
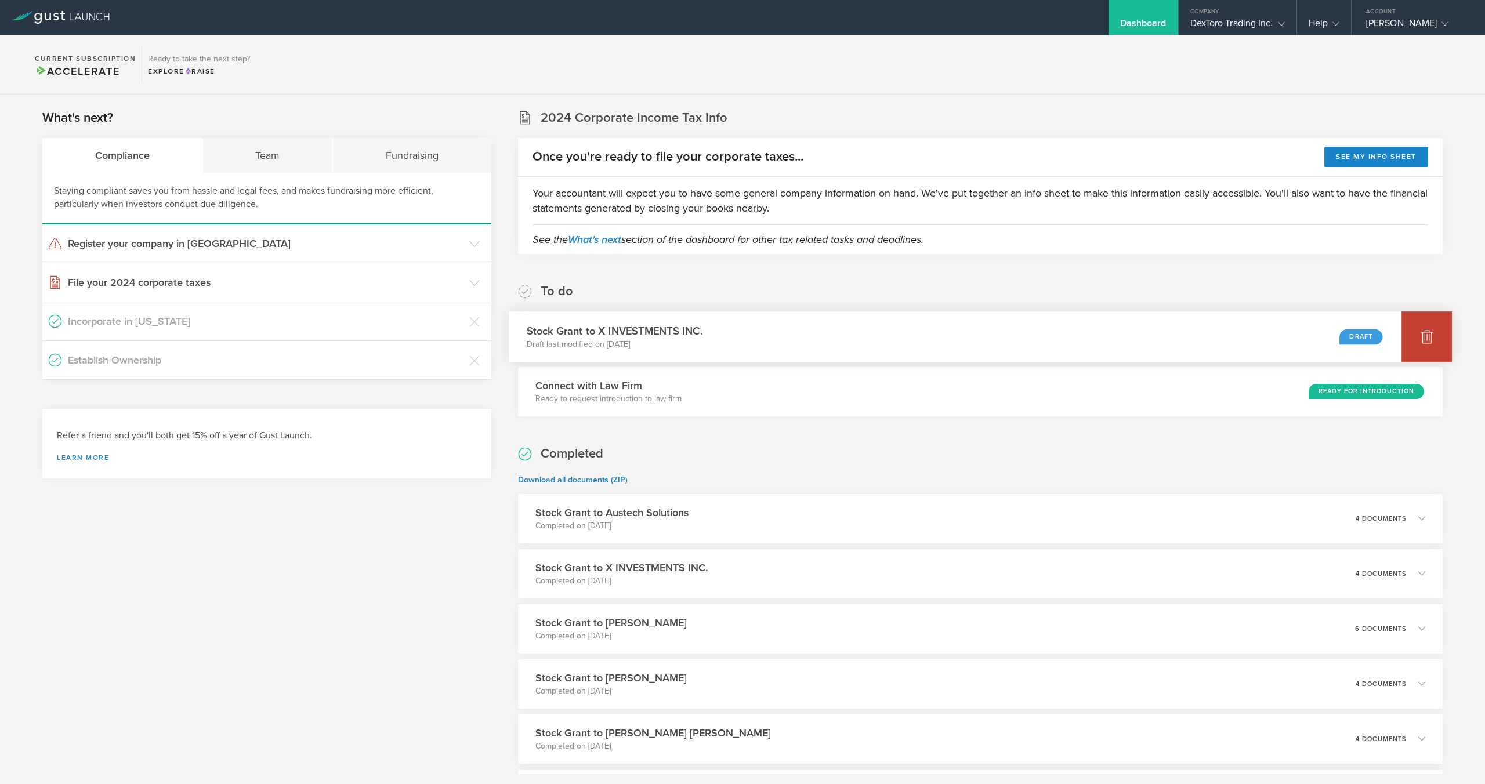
click at [1423, 336] on icon at bounding box center [1427, 337] width 12 height 11
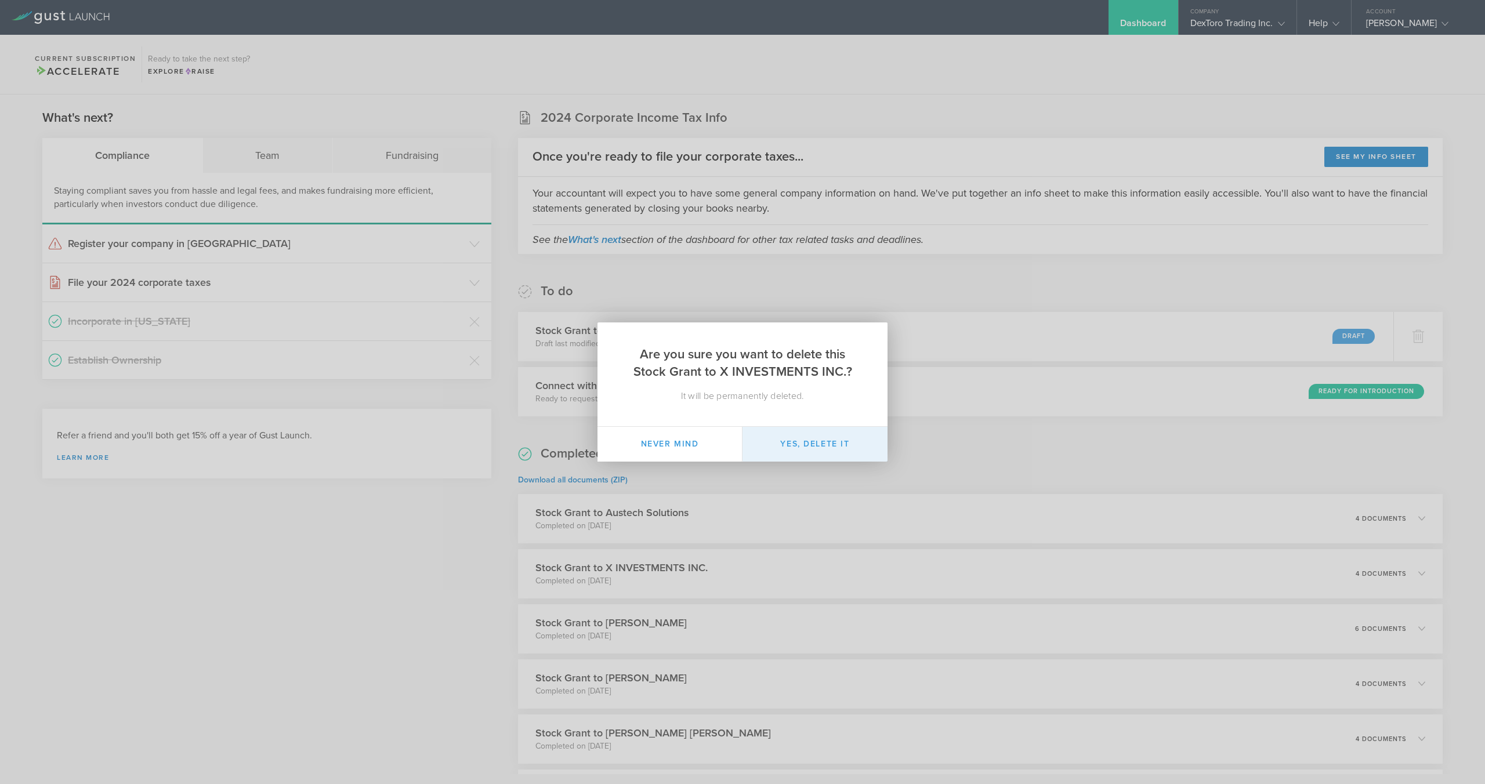
click at [855, 449] on button "Yes, delete it" at bounding box center [814, 444] width 145 height 35
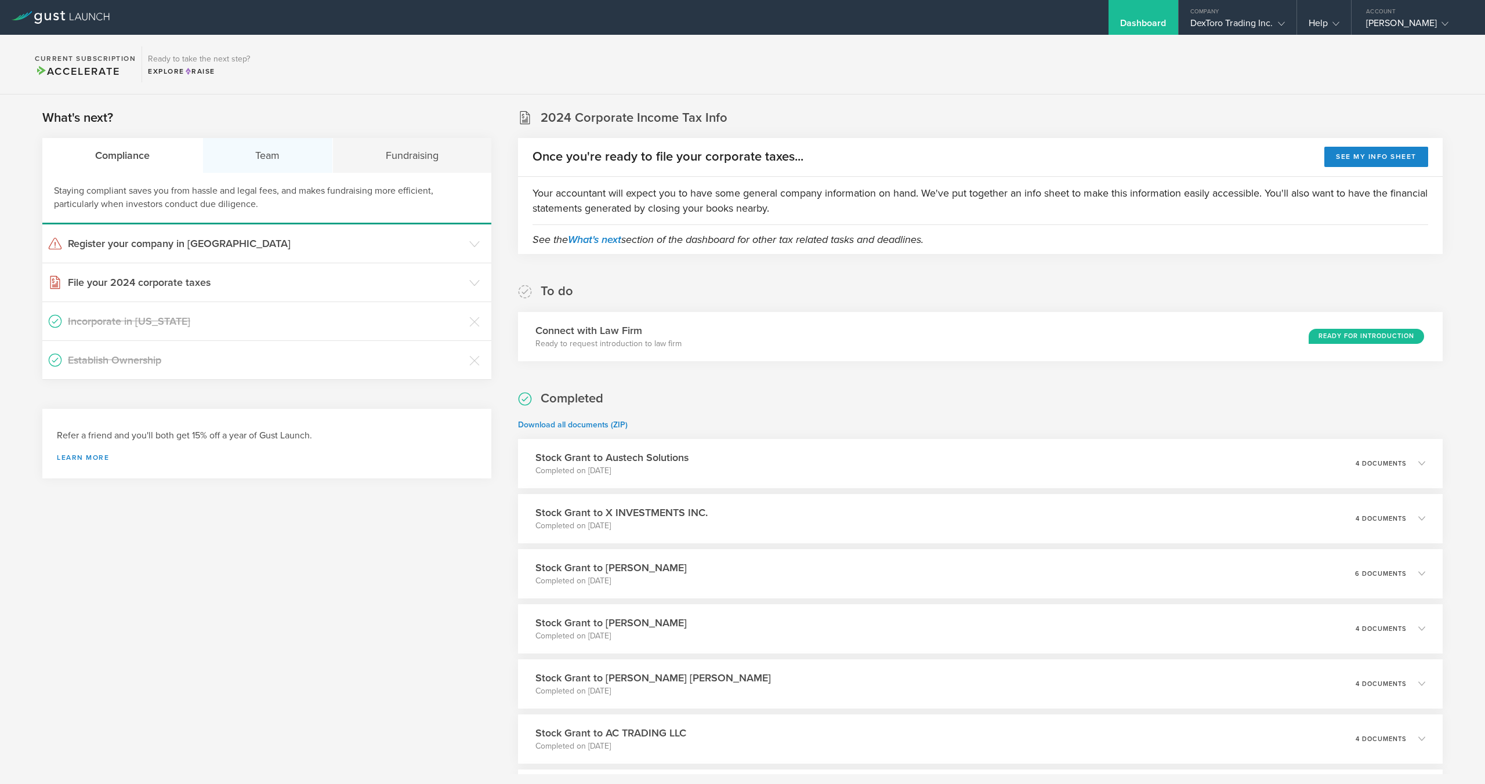
click at [269, 153] on div "Team" at bounding box center [268, 155] width 130 height 35
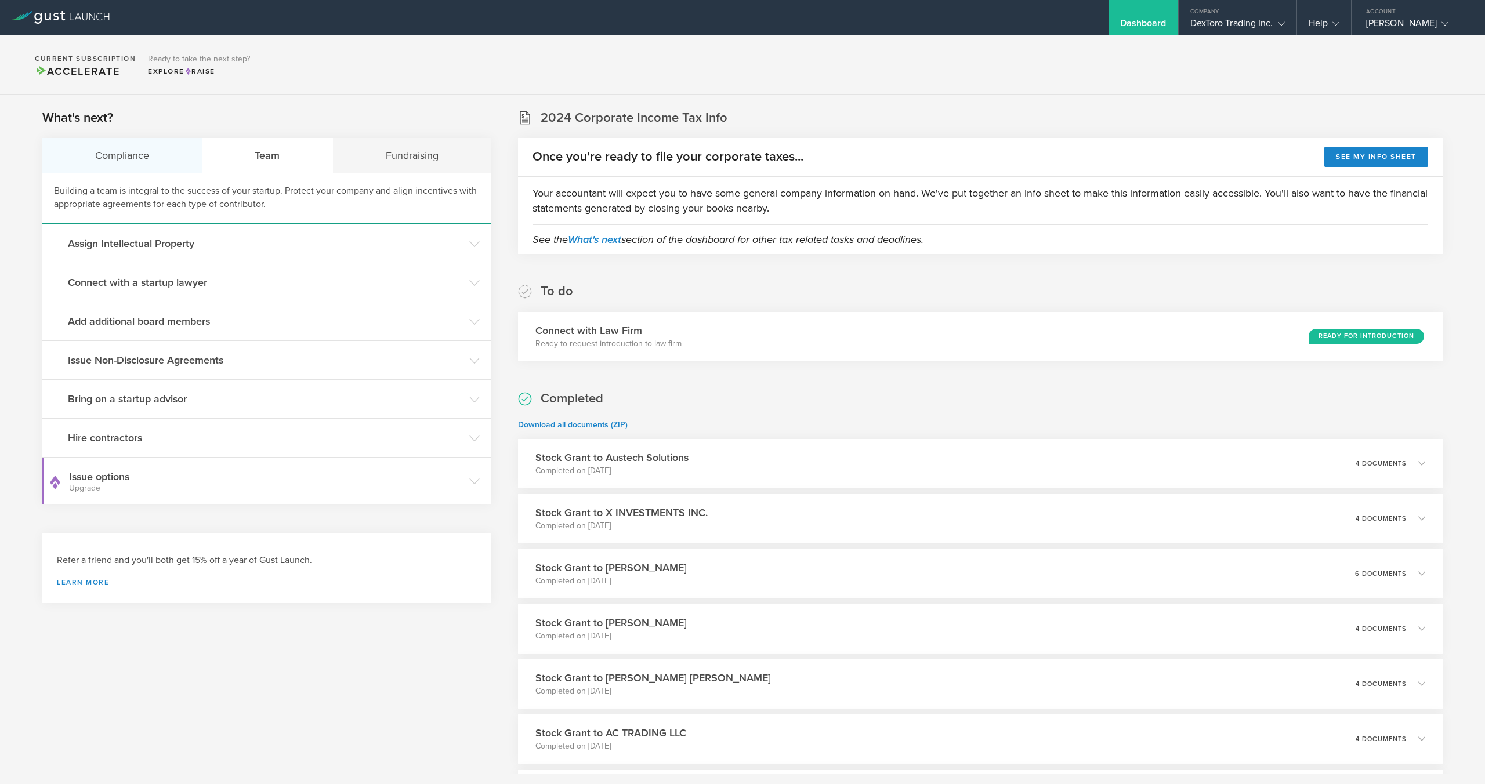
click at [152, 155] on div "Compliance" at bounding box center [122, 155] width 160 height 35
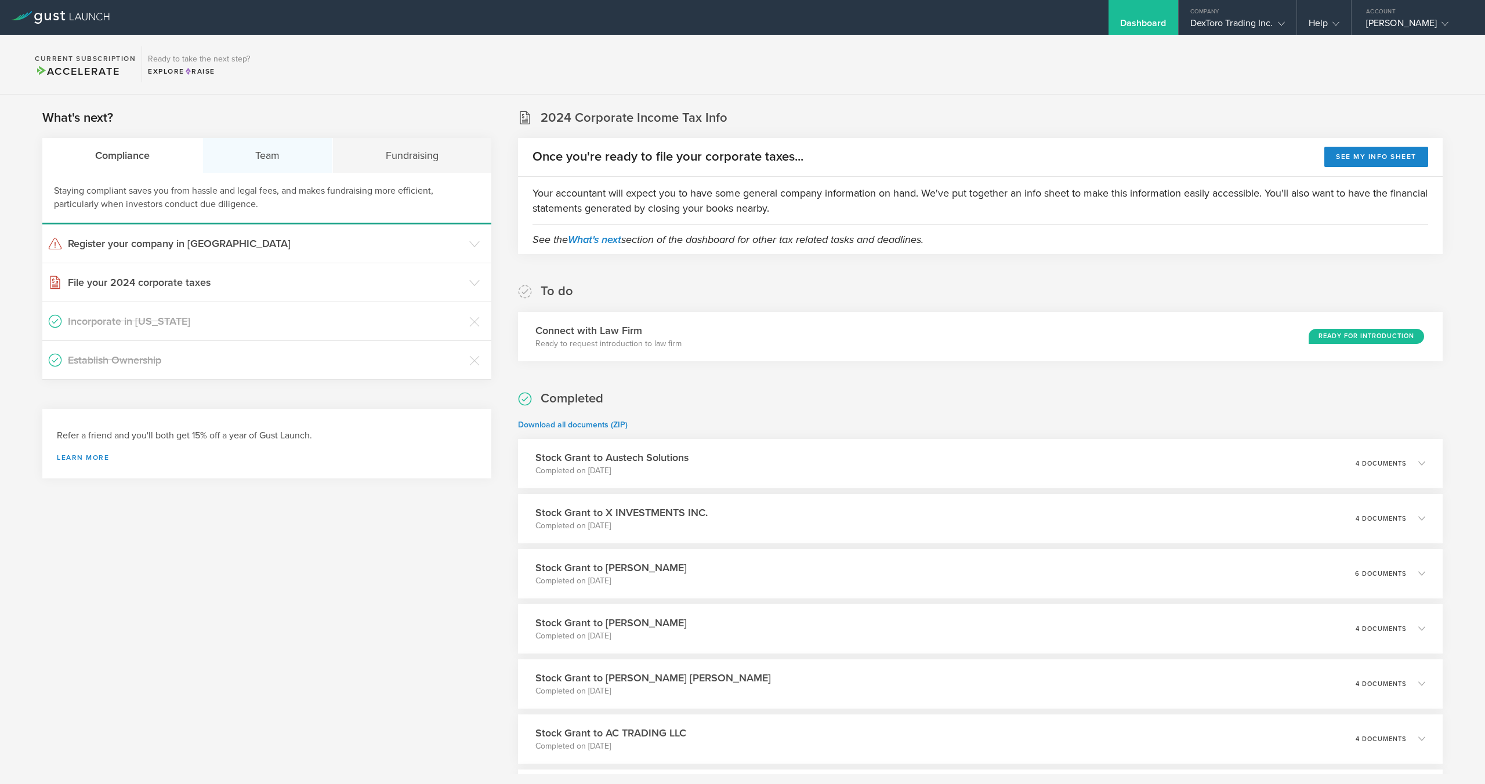
drag, startPoint x: 396, startPoint y: 158, endPoint x: 288, endPoint y: 154, distance: 107.9
click at [396, 158] on div "Fundraising" at bounding box center [412, 155] width 158 height 35
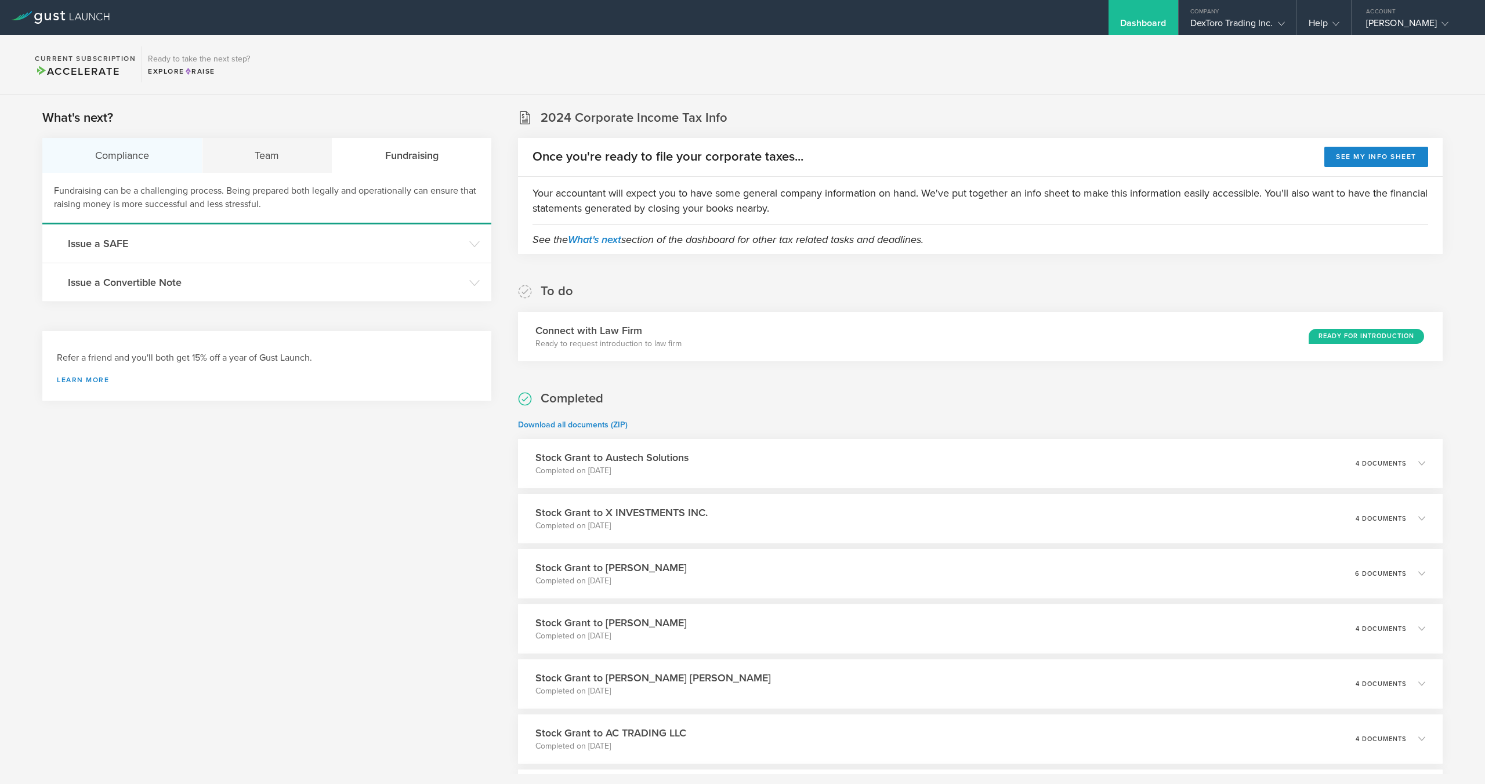
click at [118, 158] on div "Compliance" at bounding box center [122, 155] width 160 height 35
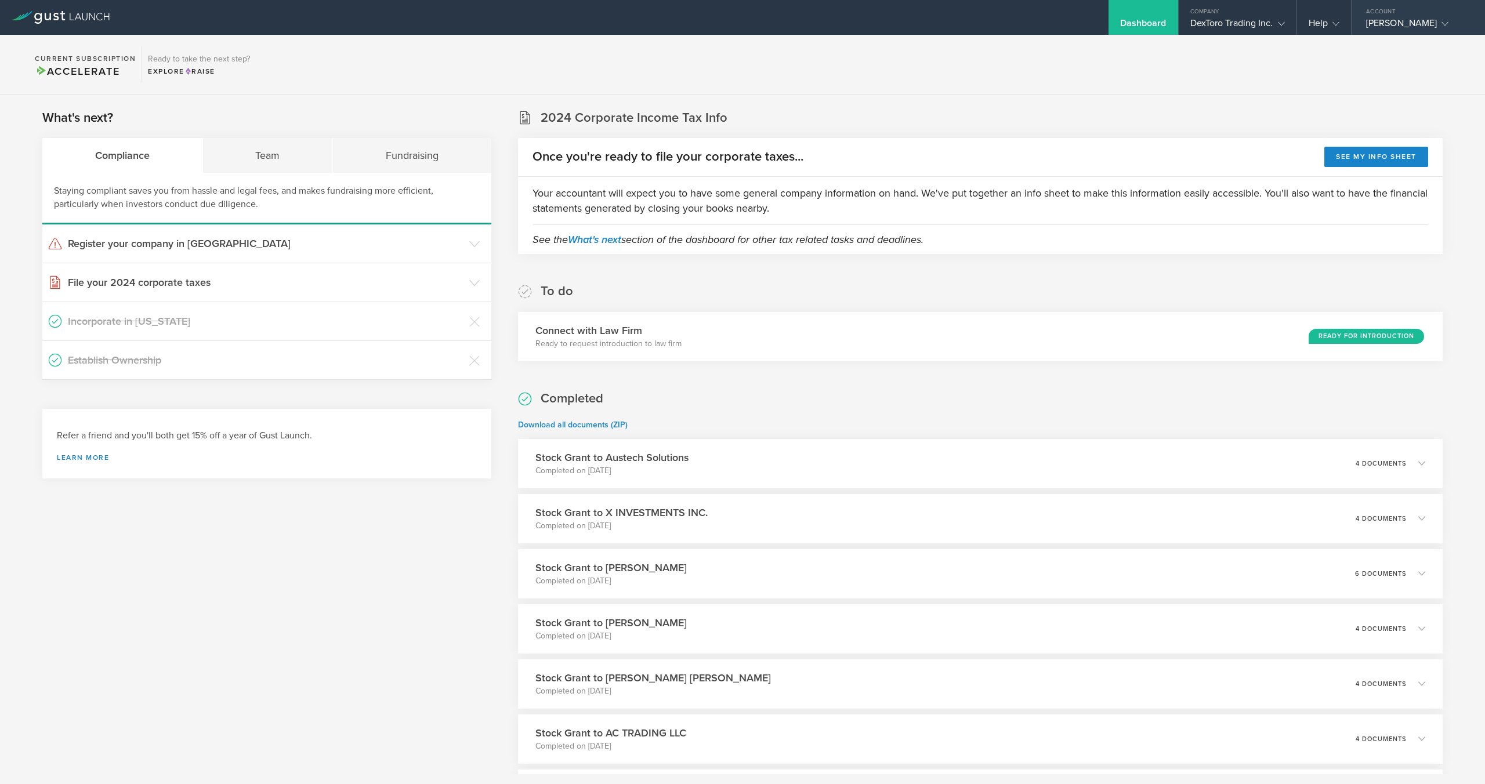
click at [1362, 17] on div "[PERSON_NAME]" at bounding box center [1417, 25] width 133 height 17
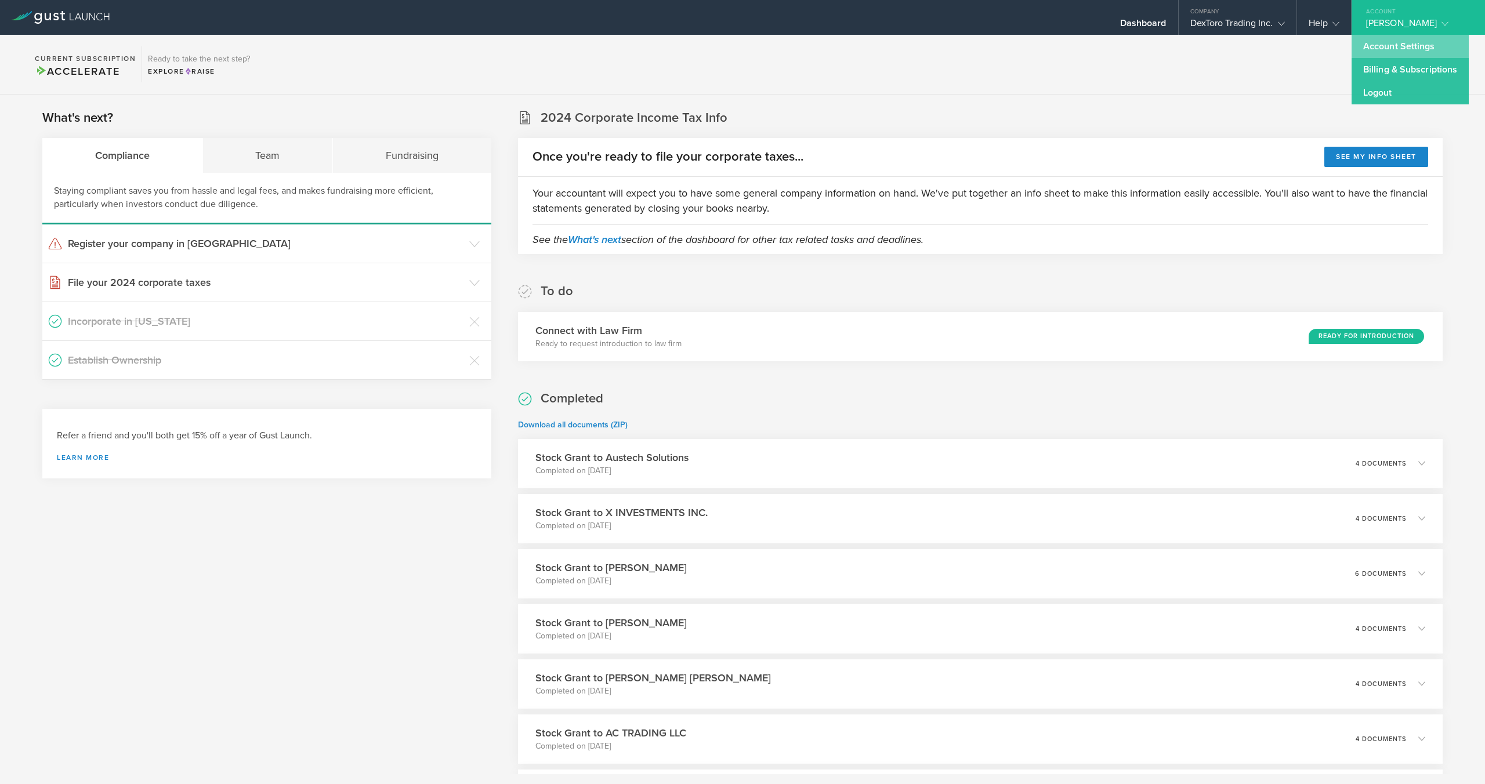
click at [1384, 43] on link "Account Settings" at bounding box center [1409, 46] width 117 height 23
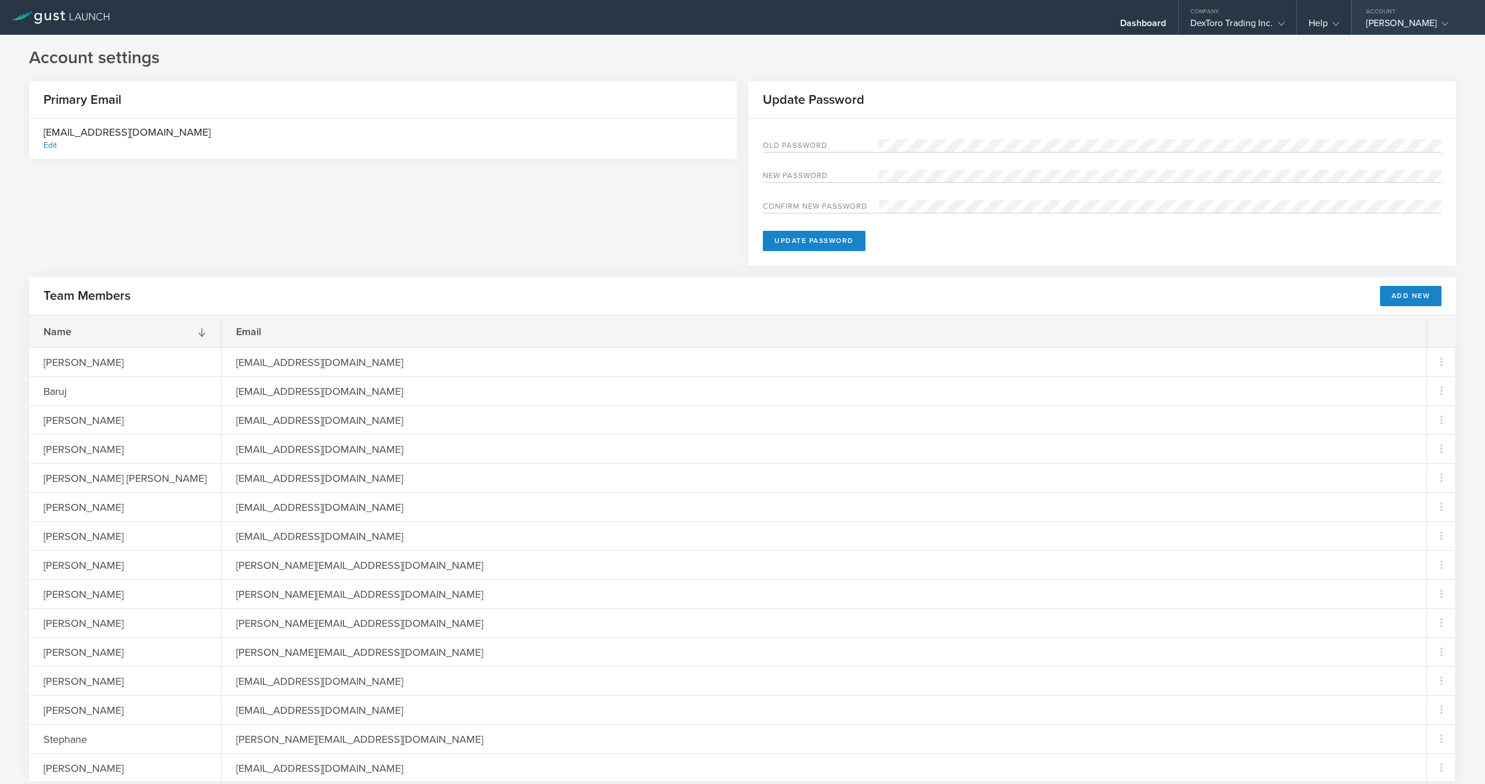
click at [1420, 27] on div "[PERSON_NAME]" at bounding box center [1415, 25] width 99 height 17
click at [1258, 54] on h1 "Account settings" at bounding box center [742, 57] width 1427 height 23
click at [1327, 29] on div "Help" at bounding box center [1323, 25] width 31 height 17
click at [1324, 45] on link "Contact Us" at bounding box center [1355, 46] width 116 height 23
click at [1114, 22] on div "Dashboard" at bounding box center [1143, 17] width 70 height 35
